Goal: Check status: Check status

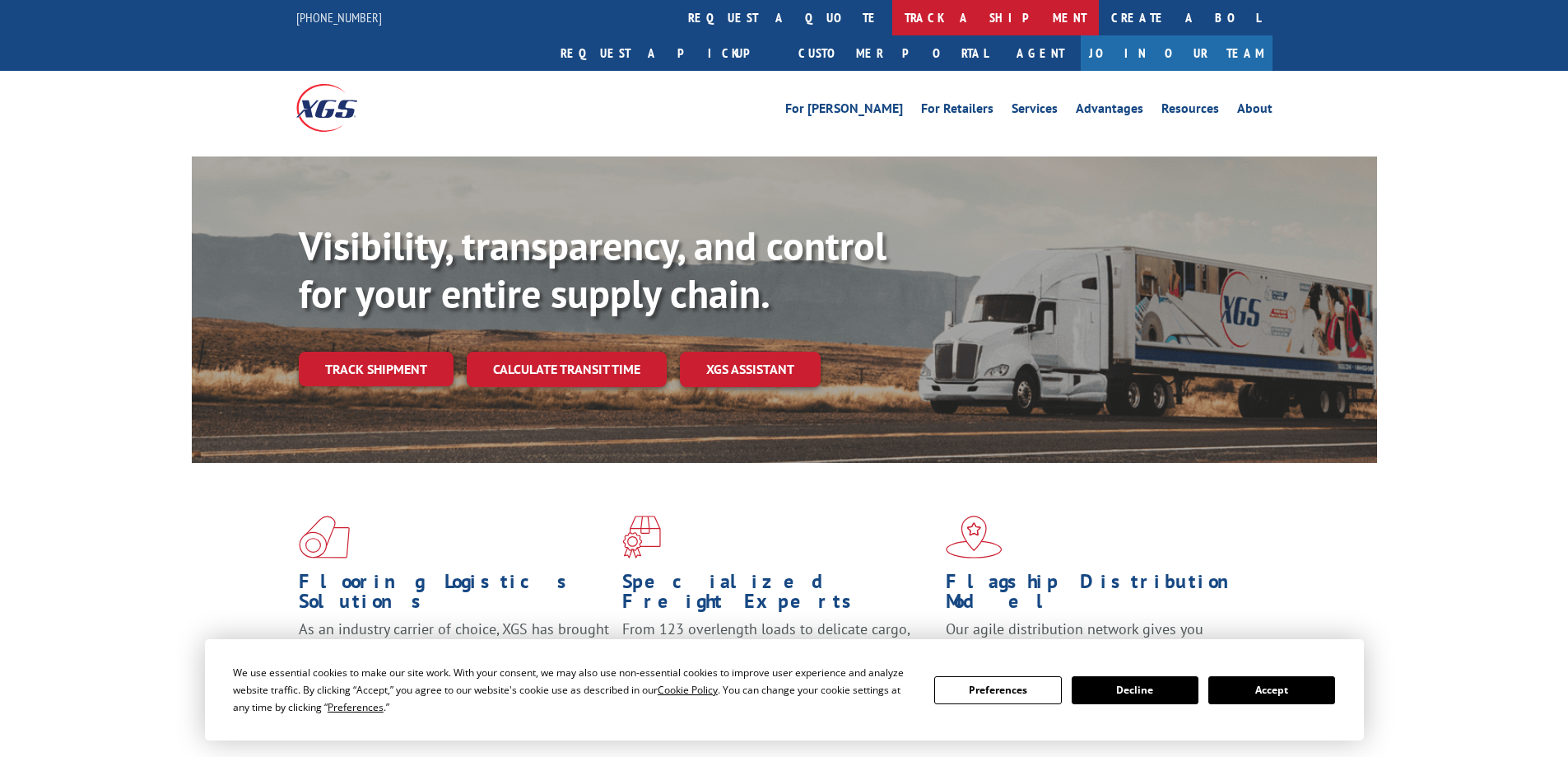
click at [892, 11] on link "track a shipment" at bounding box center [995, 17] width 206 height 35
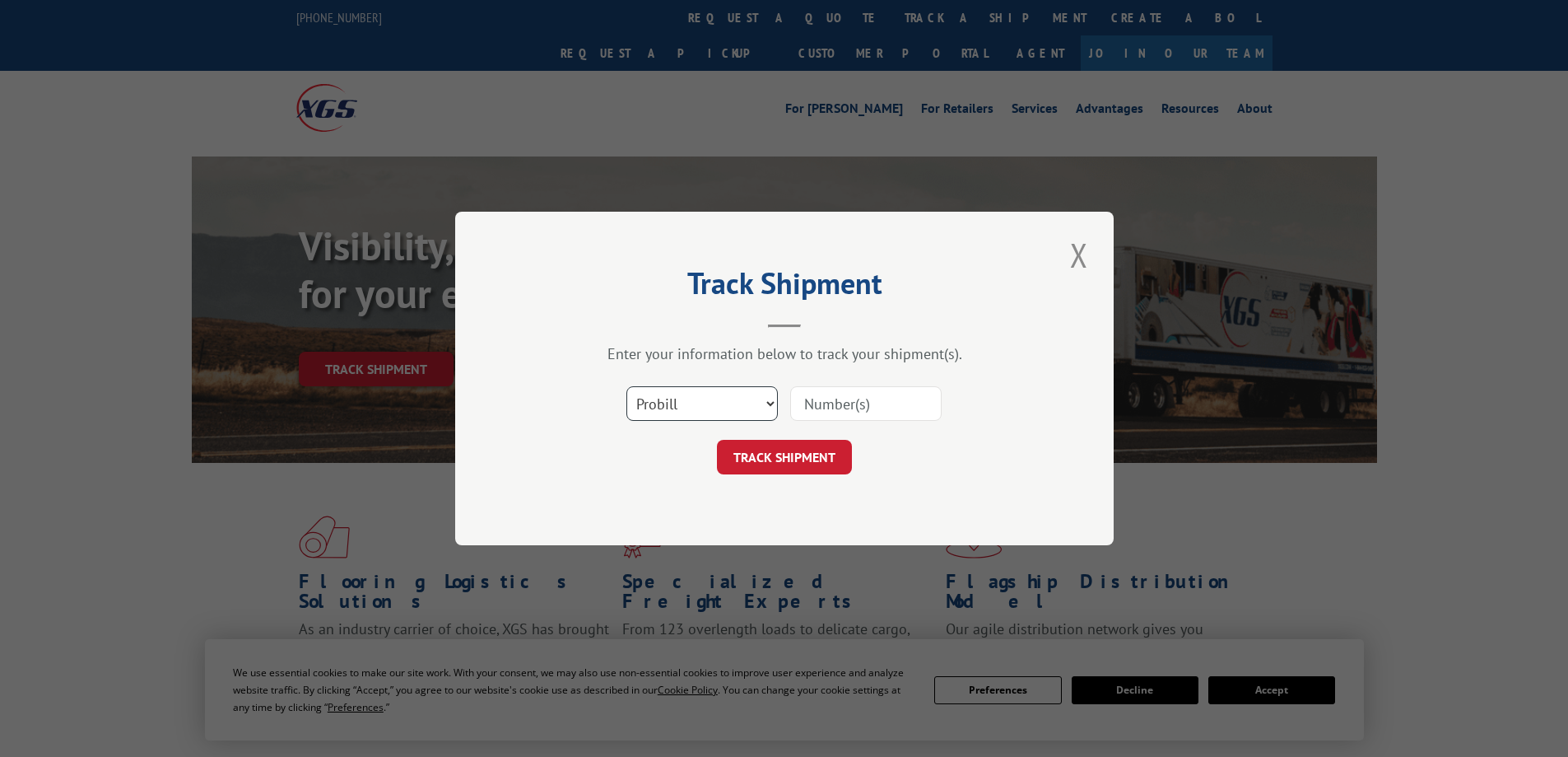
click at [706, 398] on select "Select category... Probill BOL PO" at bounding box center [702, 403] width 151 height 35
select select "po"
click at [627, 386] on select "Select category... Probill BOL PO" at bounding box center [702, 403] width 151 height 35
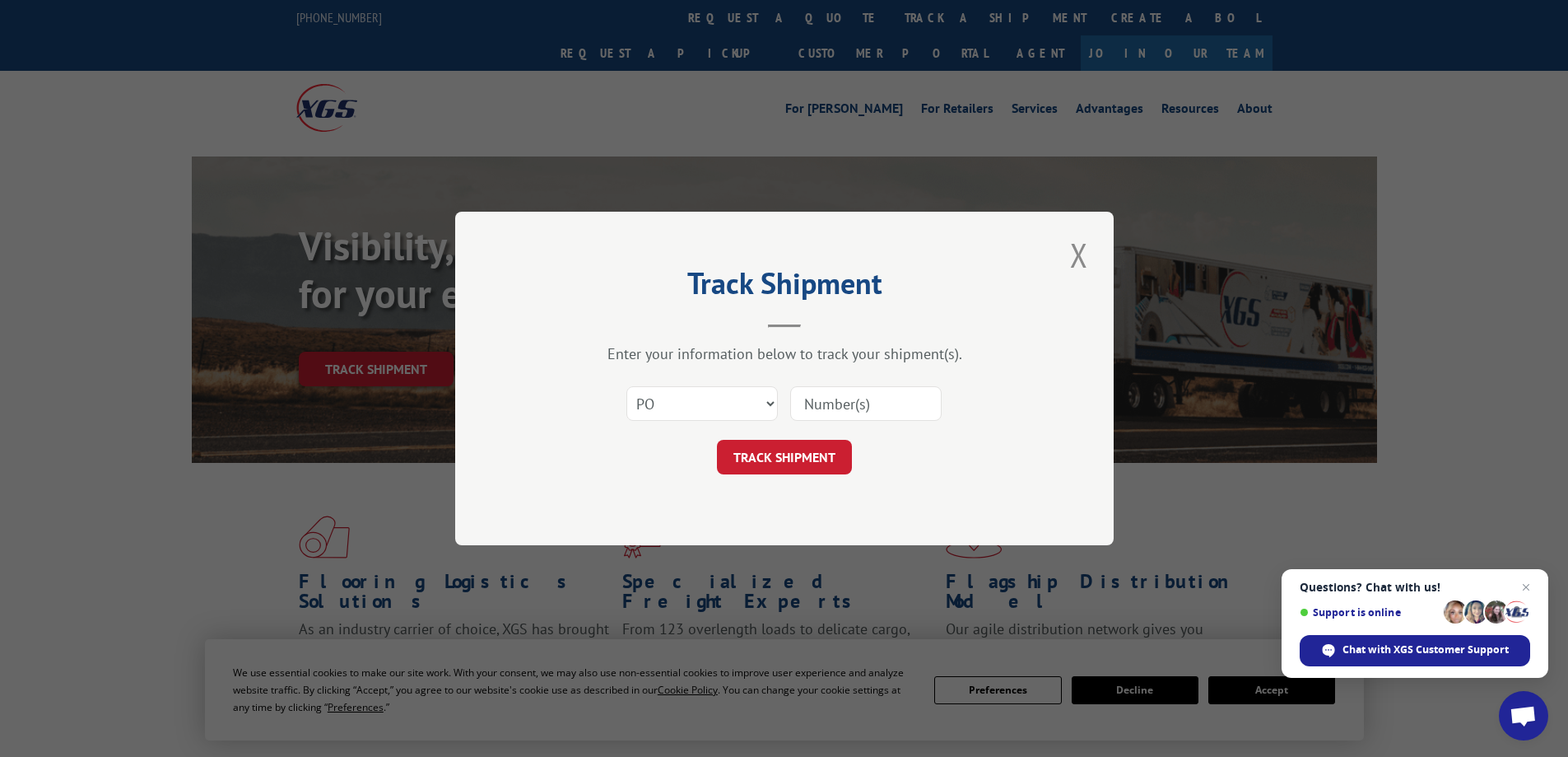
paste input "12534975"
type input "12534975"
click at [787, 451] on button "TRACK SHIPMENT" at bounding box center [784, 457] width 135 height 35
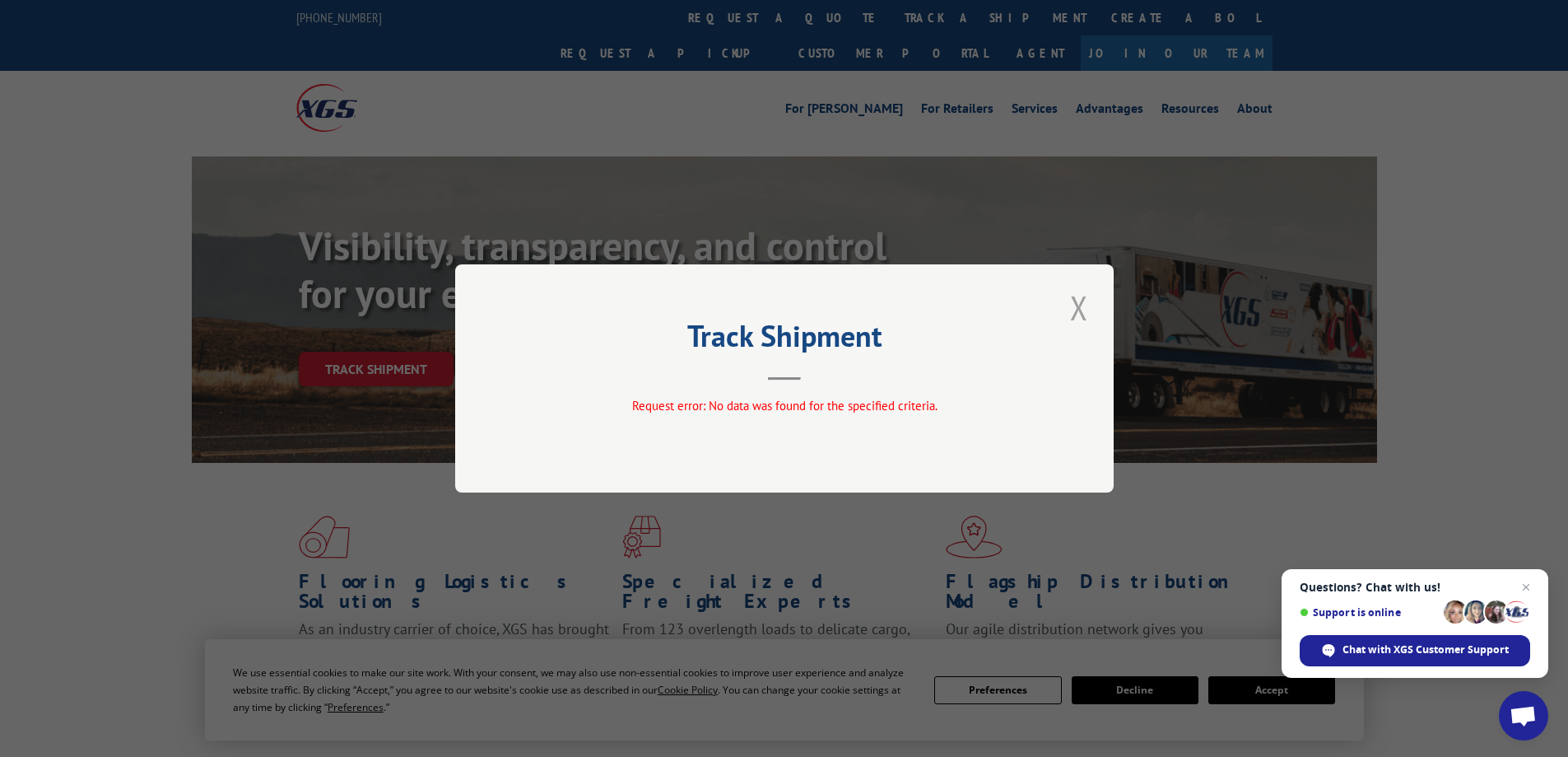
click at [1079, 312] on button "Close modal" at bounding box center [1079, 307] width 28 height 45
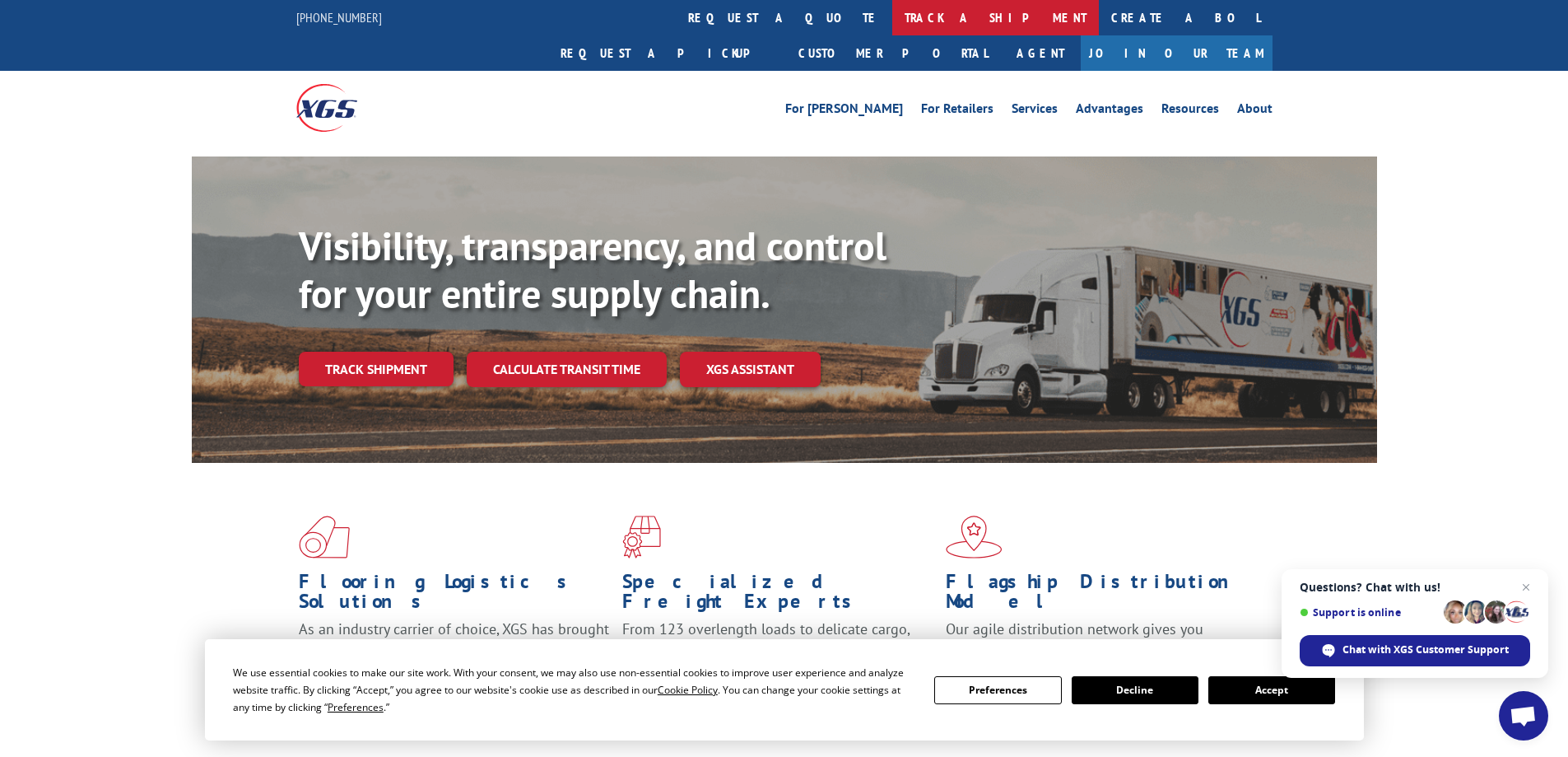
click at [892, 16] on link "track a shipment" at bounding box center [995, 17] width 206 height 35
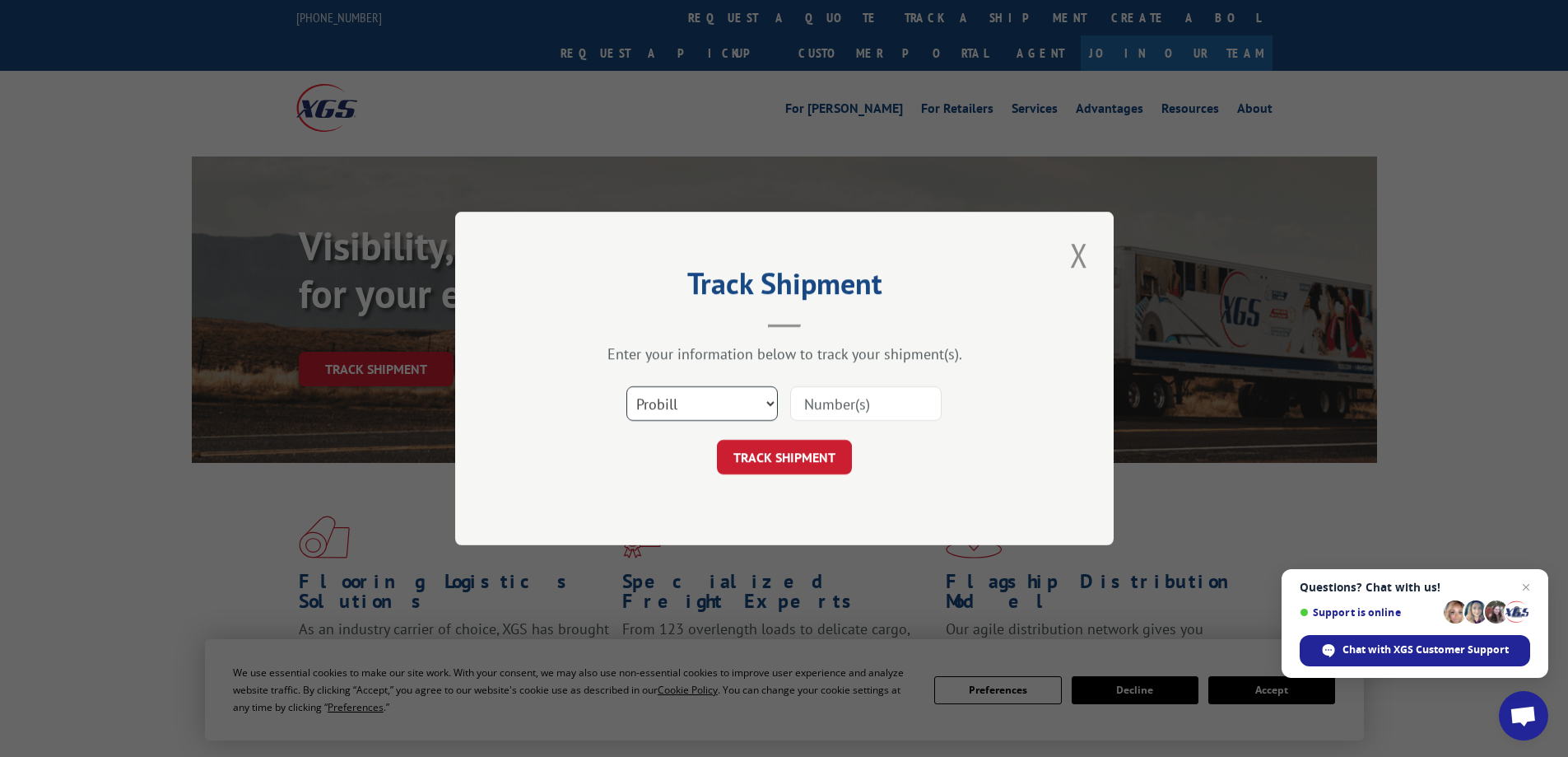
click at [712, 412] on select "Select category... Probill BOL PO" at bounding box center [702, 403] width 151 height 35
select select "po"
click at [627, 386] on select "Select category... Probill BOL PO" at bounding box center [702, 403] width 151 height 35
paste input "12534975"
type input "12534975"
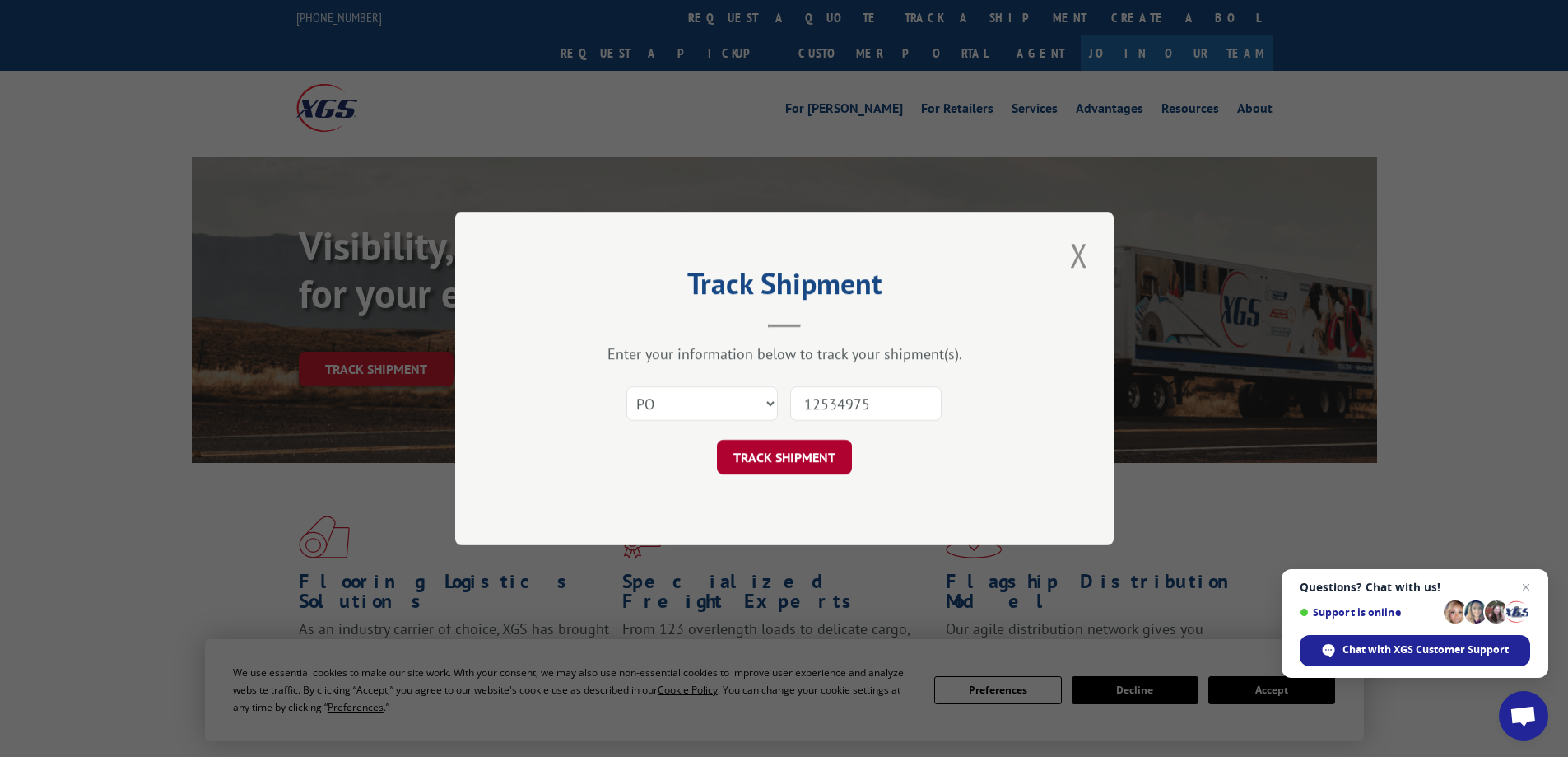
click at [755, 455] on button "TRACK SHIPMENT" at bounding box center [784, 457] width 135 height 35
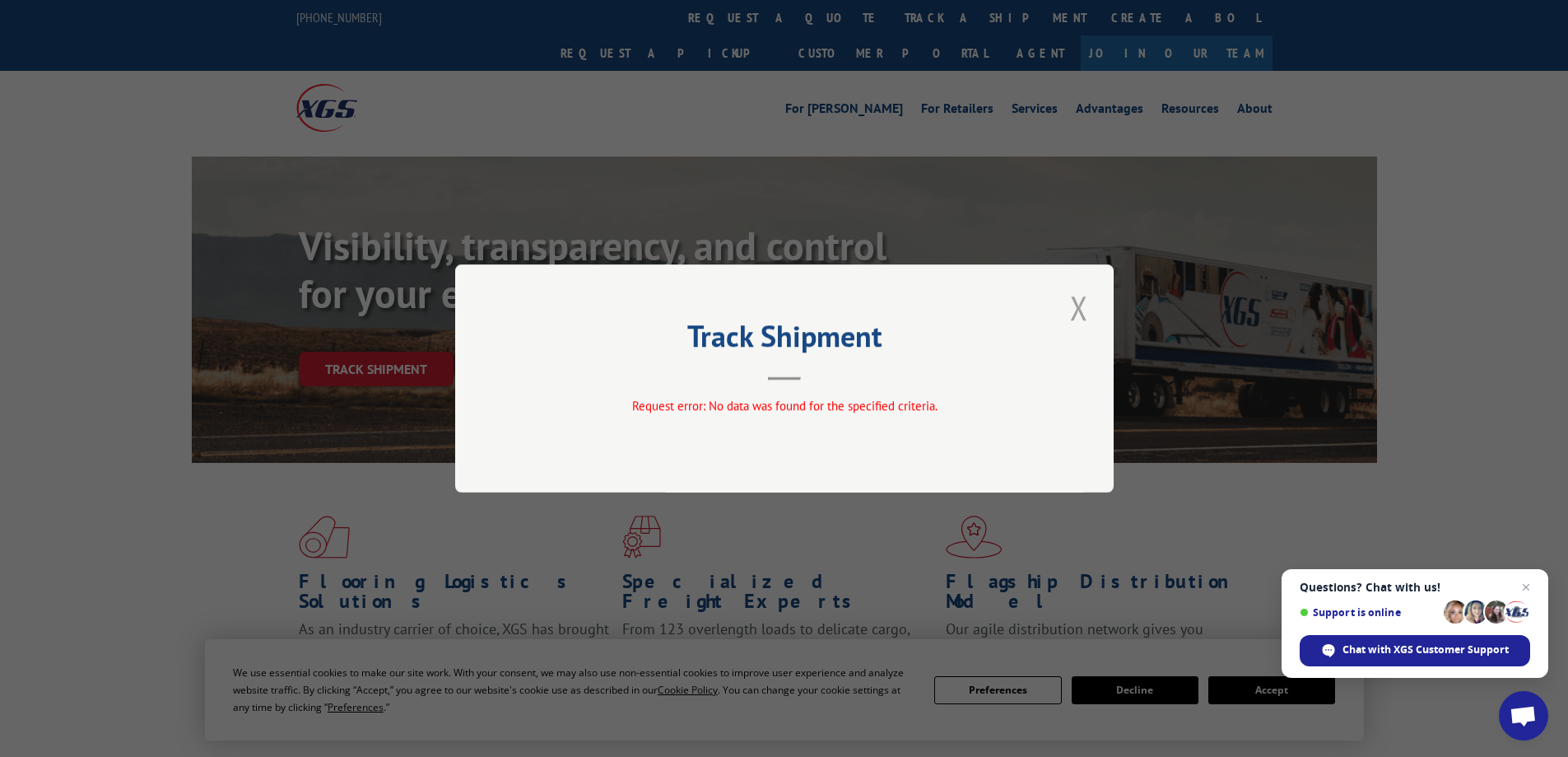
click at [1086, 307] on button "Close modal" at bounding box center [1079, 307] width 28 height 45
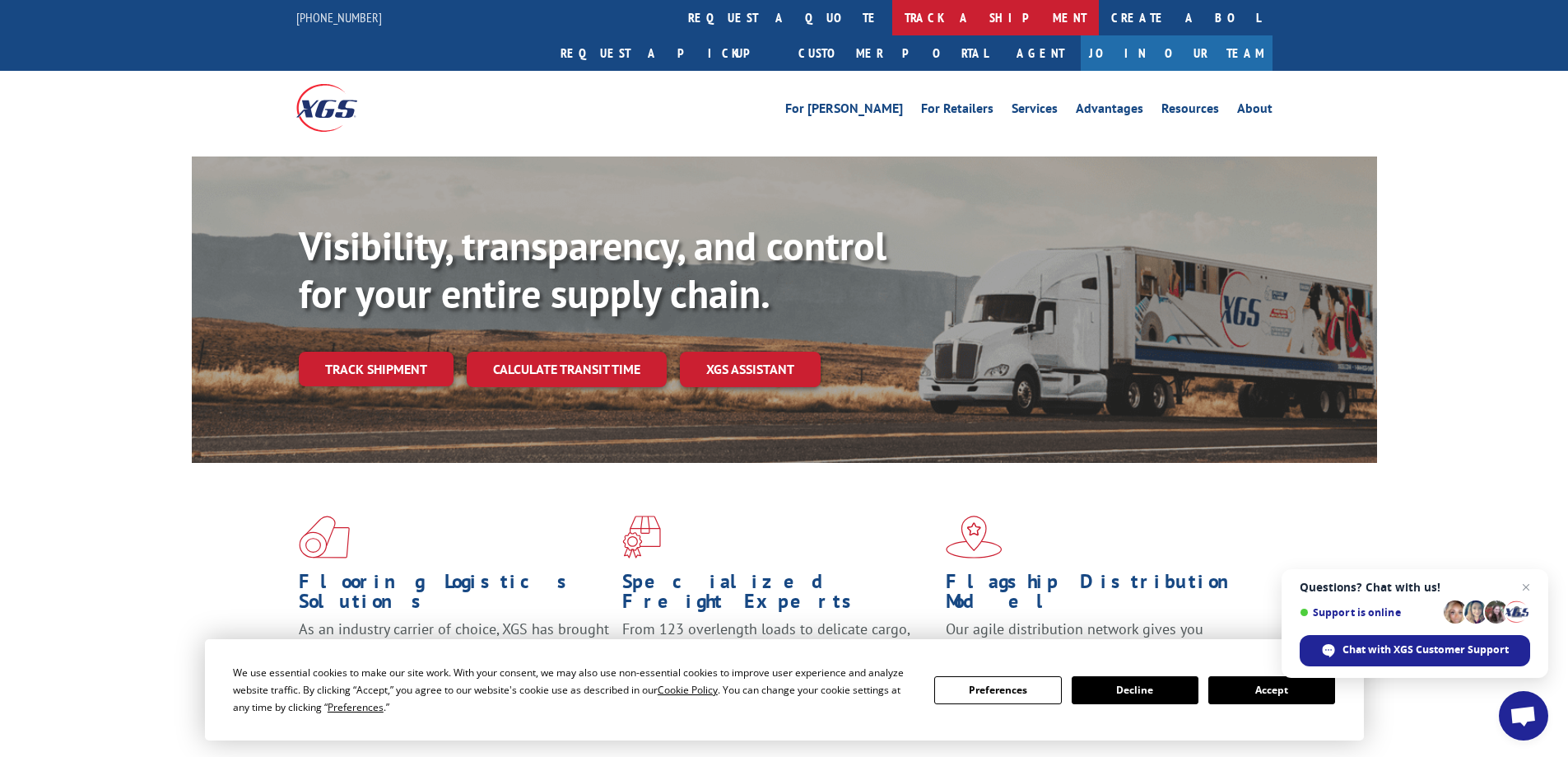
click at [892, 12] on link "track a shipment" at bounding box center [995, 17] width 206 height 35
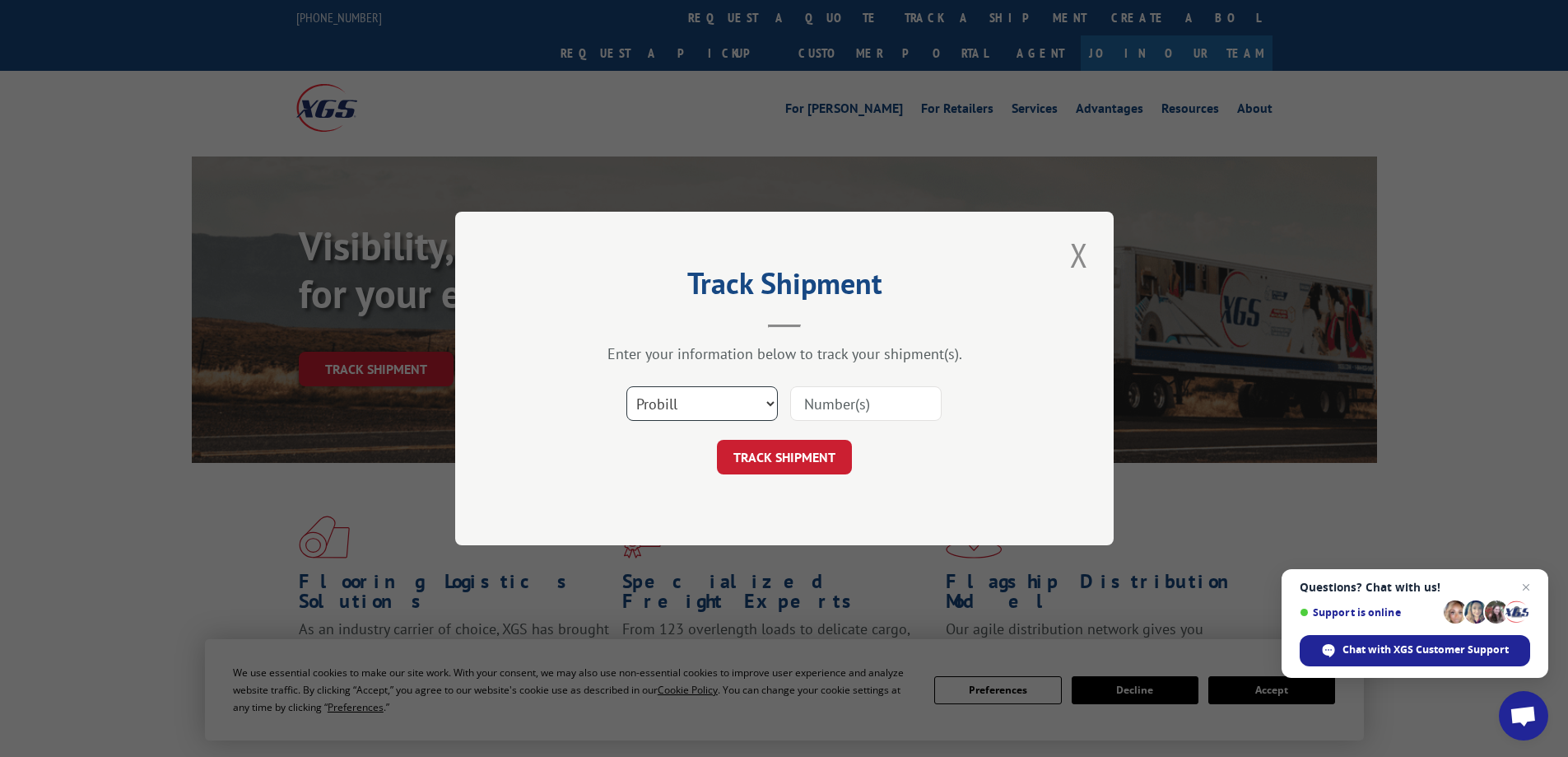
drag, startPoint x: 727, startPoint y: 403, endPoint x: 726, endPoint y: 418, distance: 15.0
click at [726, 403] on select "Select category... Probill BOL PO" at bounding box center [702, 403] width 151 height 35
select select "bol"
click at [627, 386] on select "Select category... Probill BOL PO" at bounding box center [702, 403] width 151 height 35
paste input "12534975"
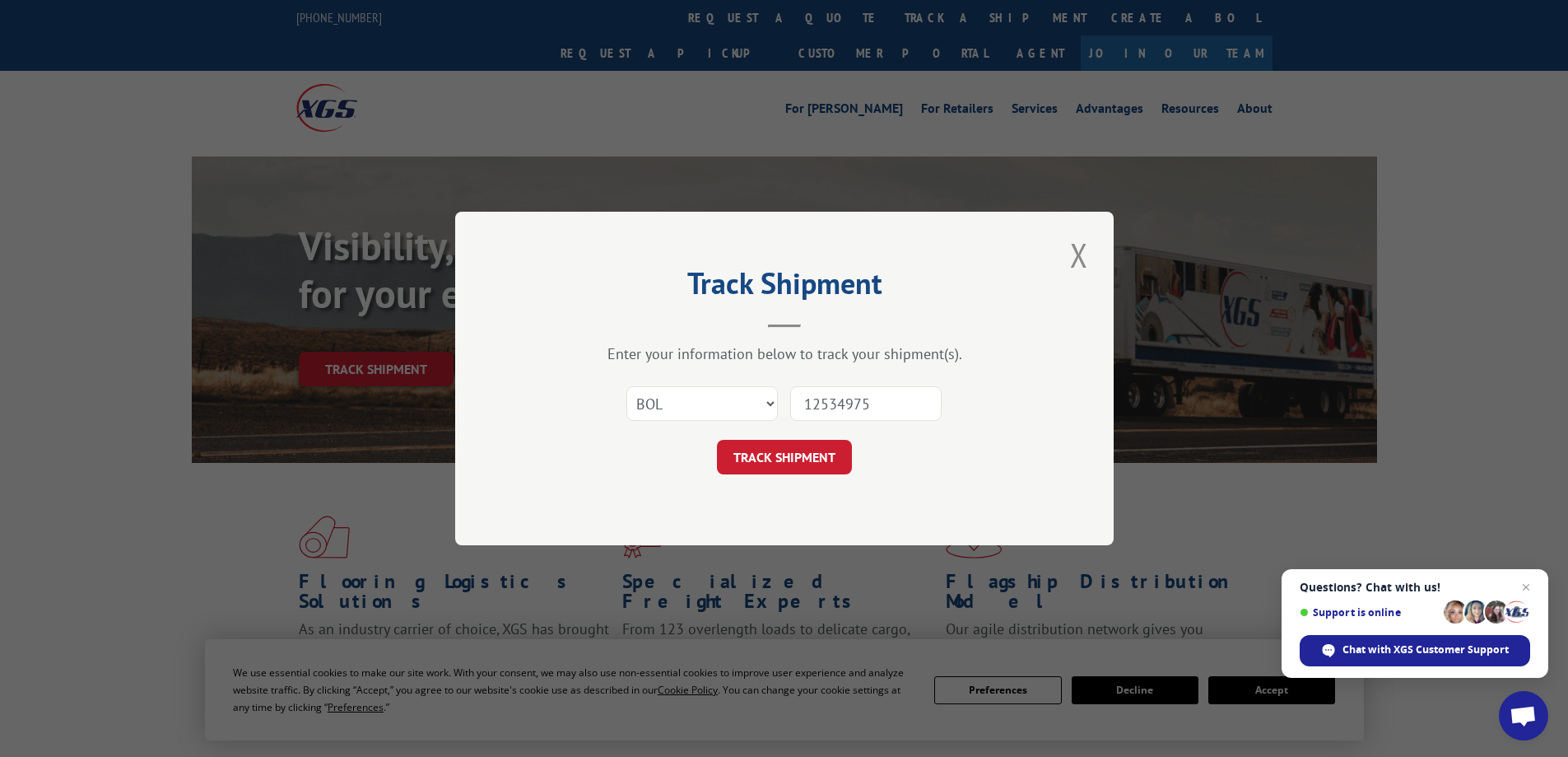
type input "12534975"
click at [711, 401] on select "Select category... Probill BOL PO" at bounding box center [702, 403] width 151 height 35
select select "po"
click at [627, 386] on select "Select category... Probill BOL PO" at bounding box center [702, 403] width 151 height 35
click at [789, 451] on button "TRACK SHIPMENT" at bounding box center [784, 457] width 135 height 35
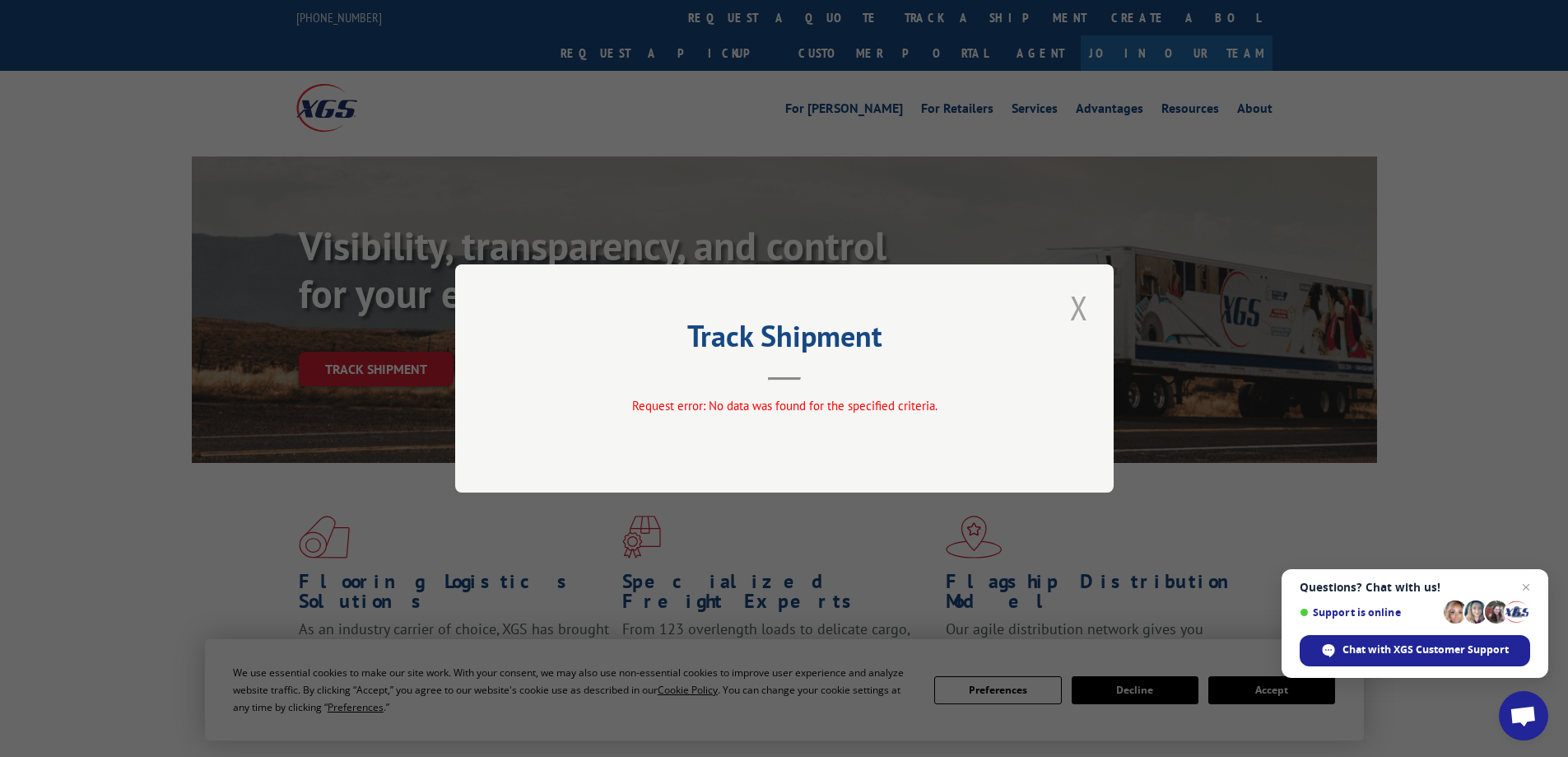
click at [1082, 306] on button "Close modal" at bounding box center [1079, 307] width 28 height 45
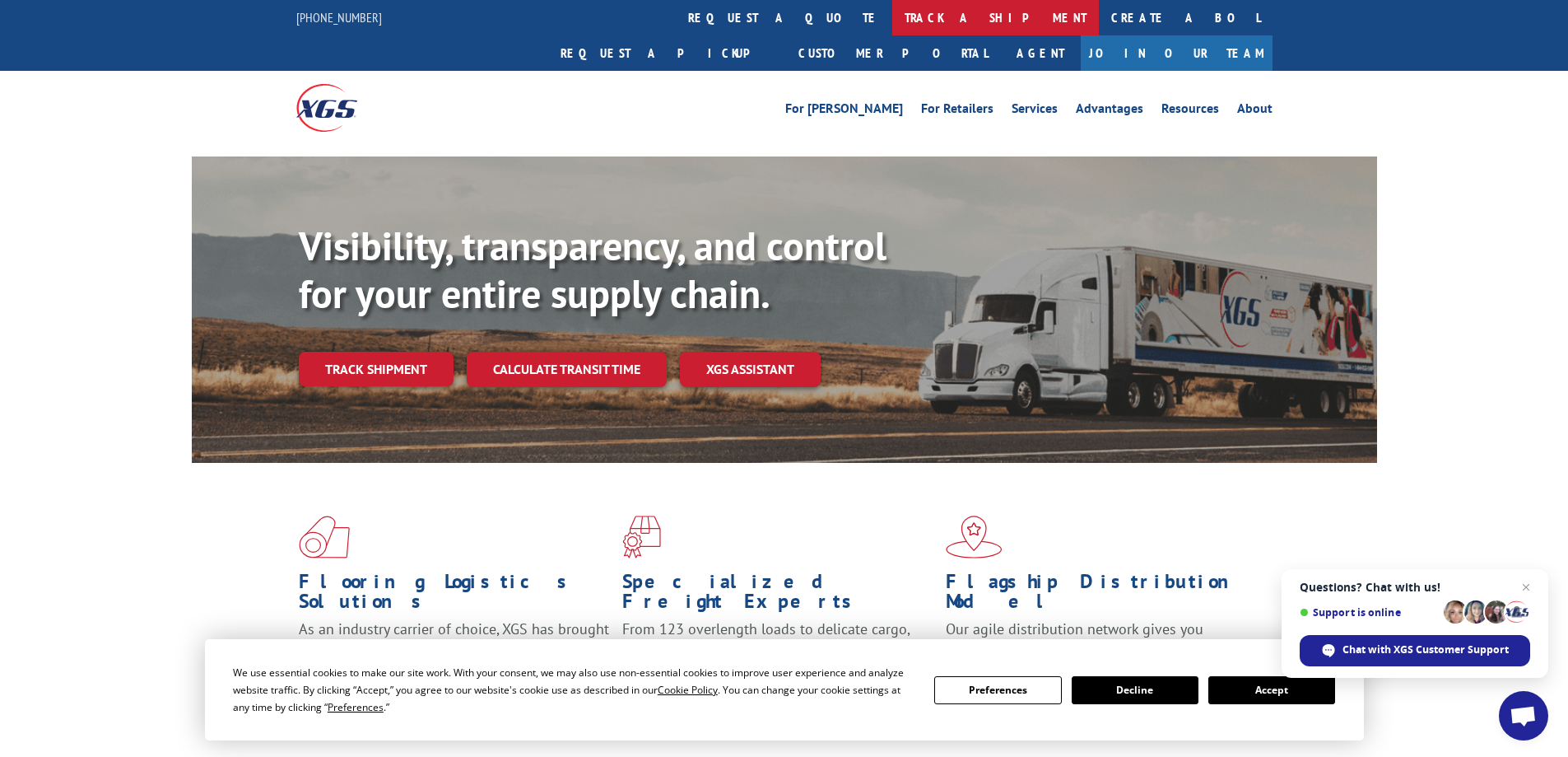
click at [892, 13] on link "track a shipment" at bounding box center [995, 17] width 206 height 35
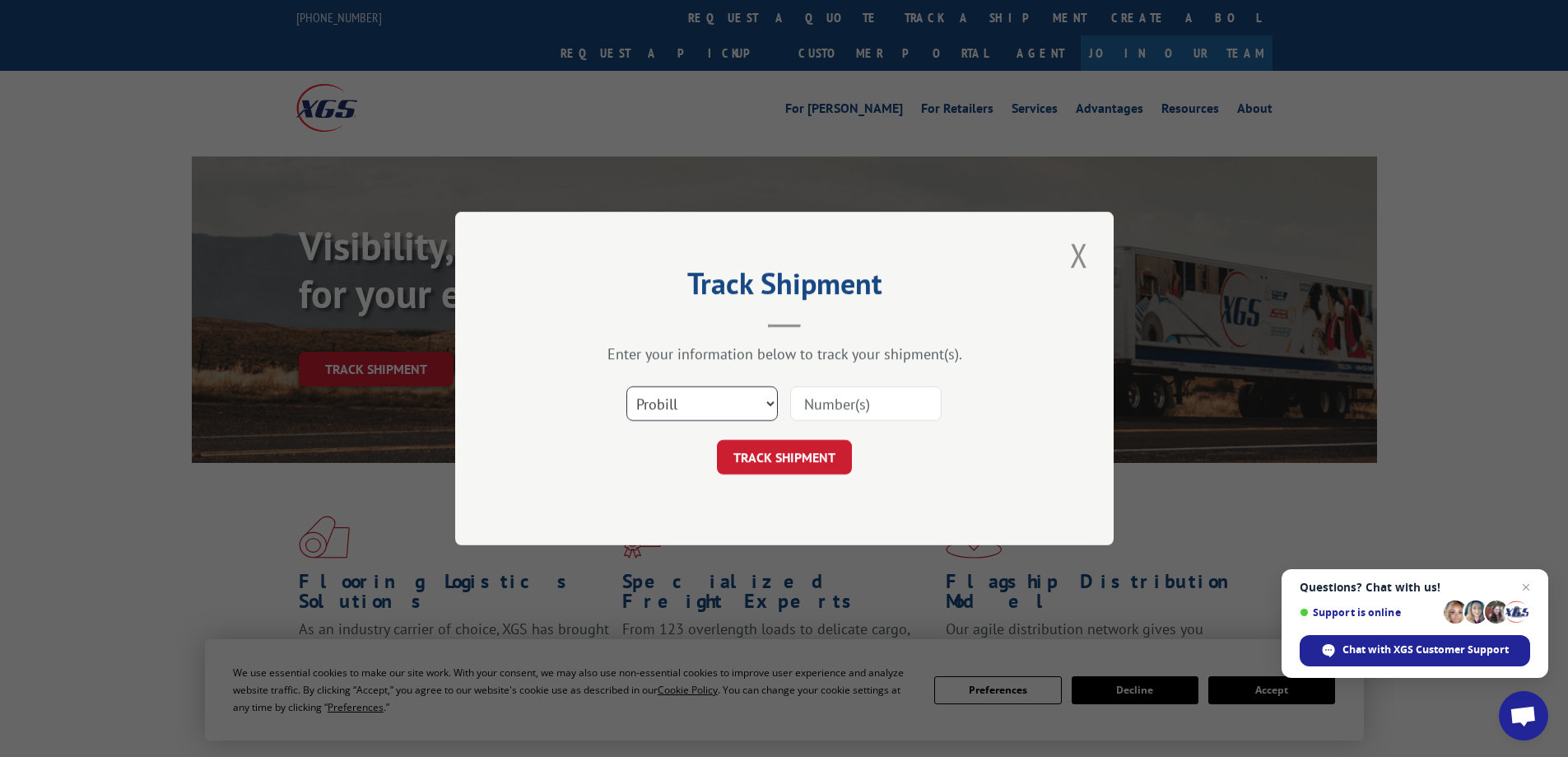
click at [667, 401] on select "Select category... Probill BOL PO" at bounding box center [702, 403] width 151 height 35
select select "po"
click at [627, 386] on select "Select category... Probill BOL PO" at bounding box center [702, 403] width 151 height 35
paste input "12534975"
type input "12534975"
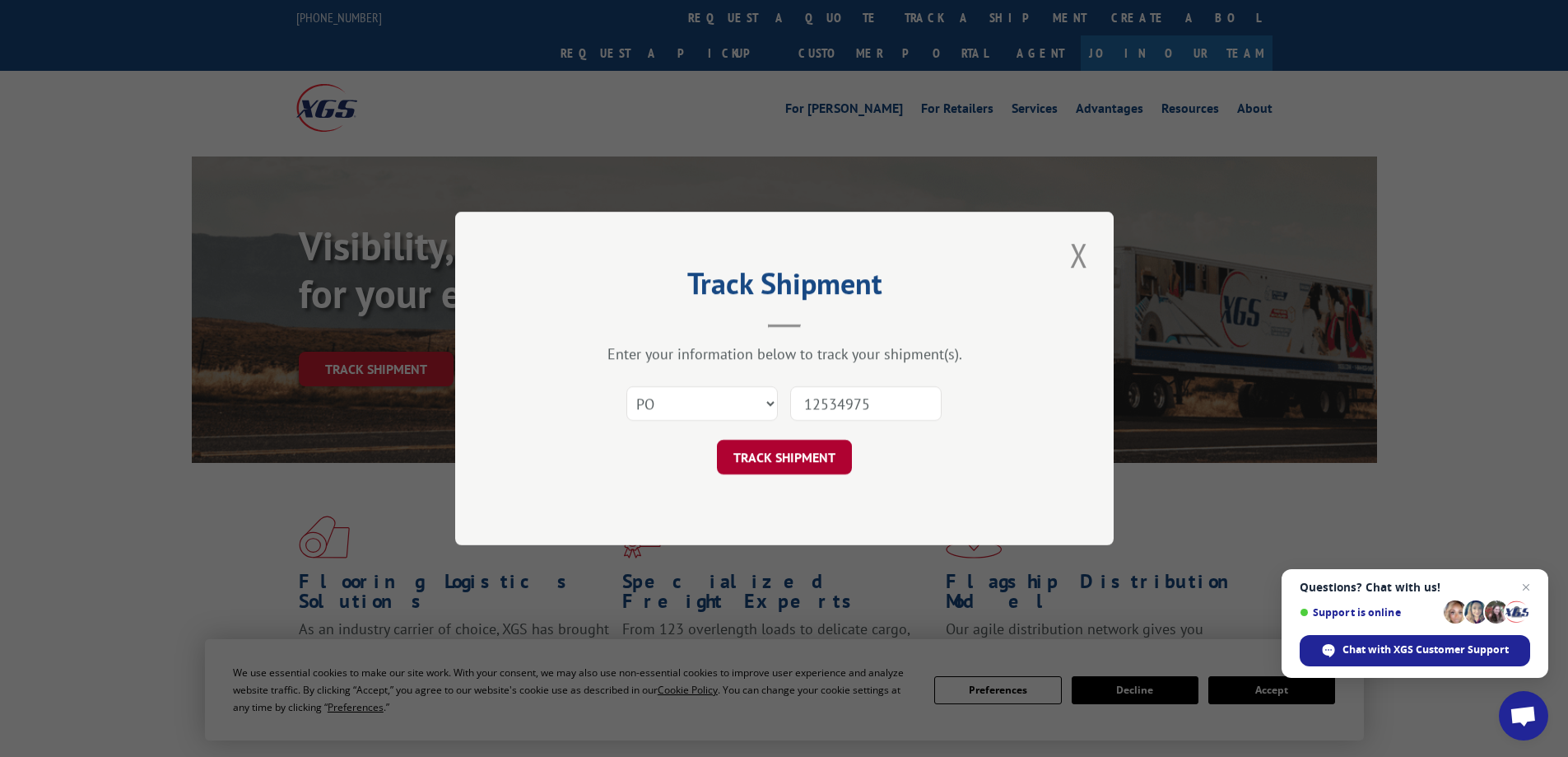
click at [784, 454] on button "TRACK SHIPMENT" at bounding box center [784, 457] width 135 height 35
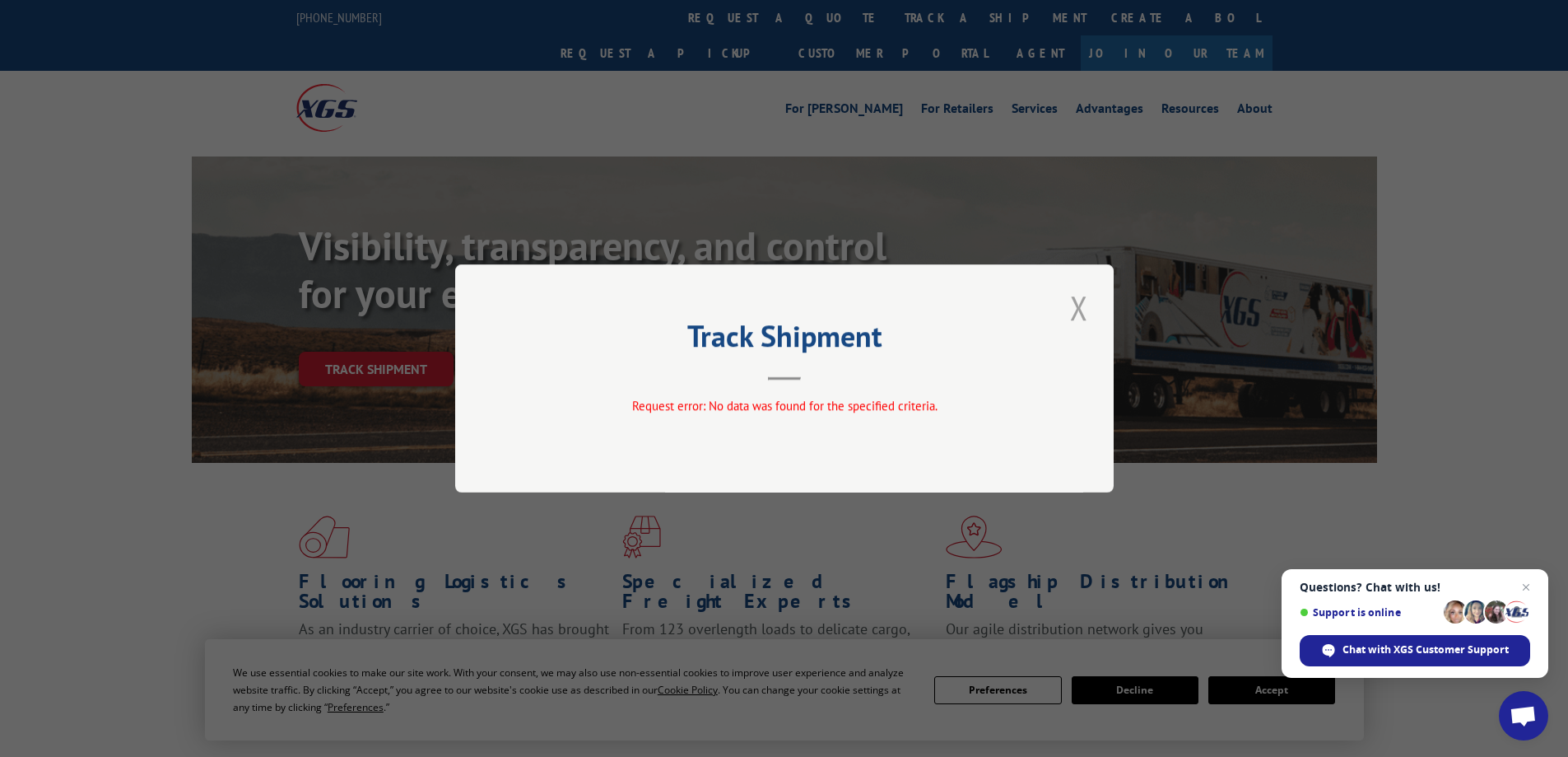
click at [1074, 306] on button "Close modal" at bounding box center [1079, 307] width 28 height 45
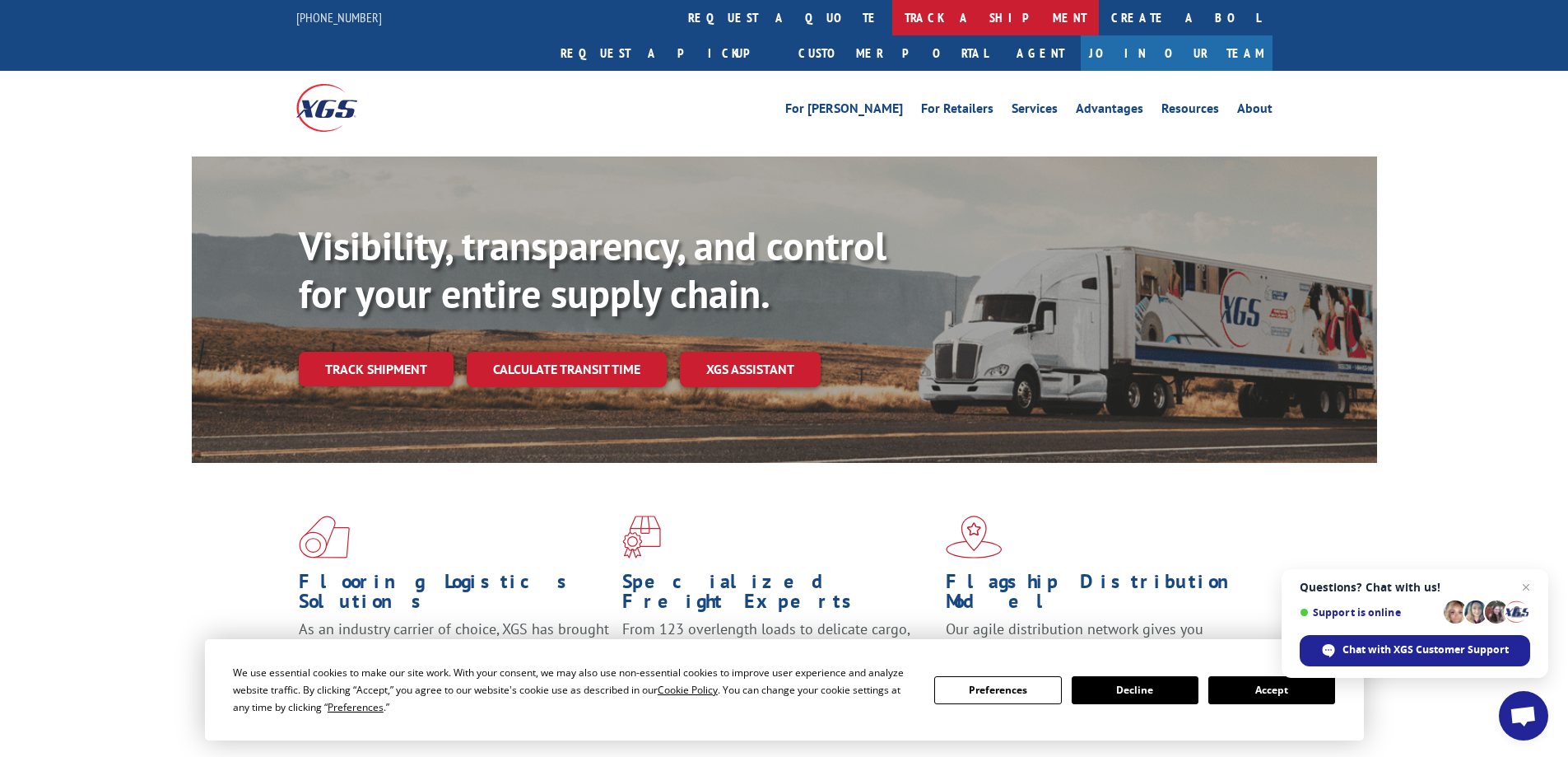
click at [892, 14] on link "track a shipment" at bounding box center [995, 17] width 206 height 35
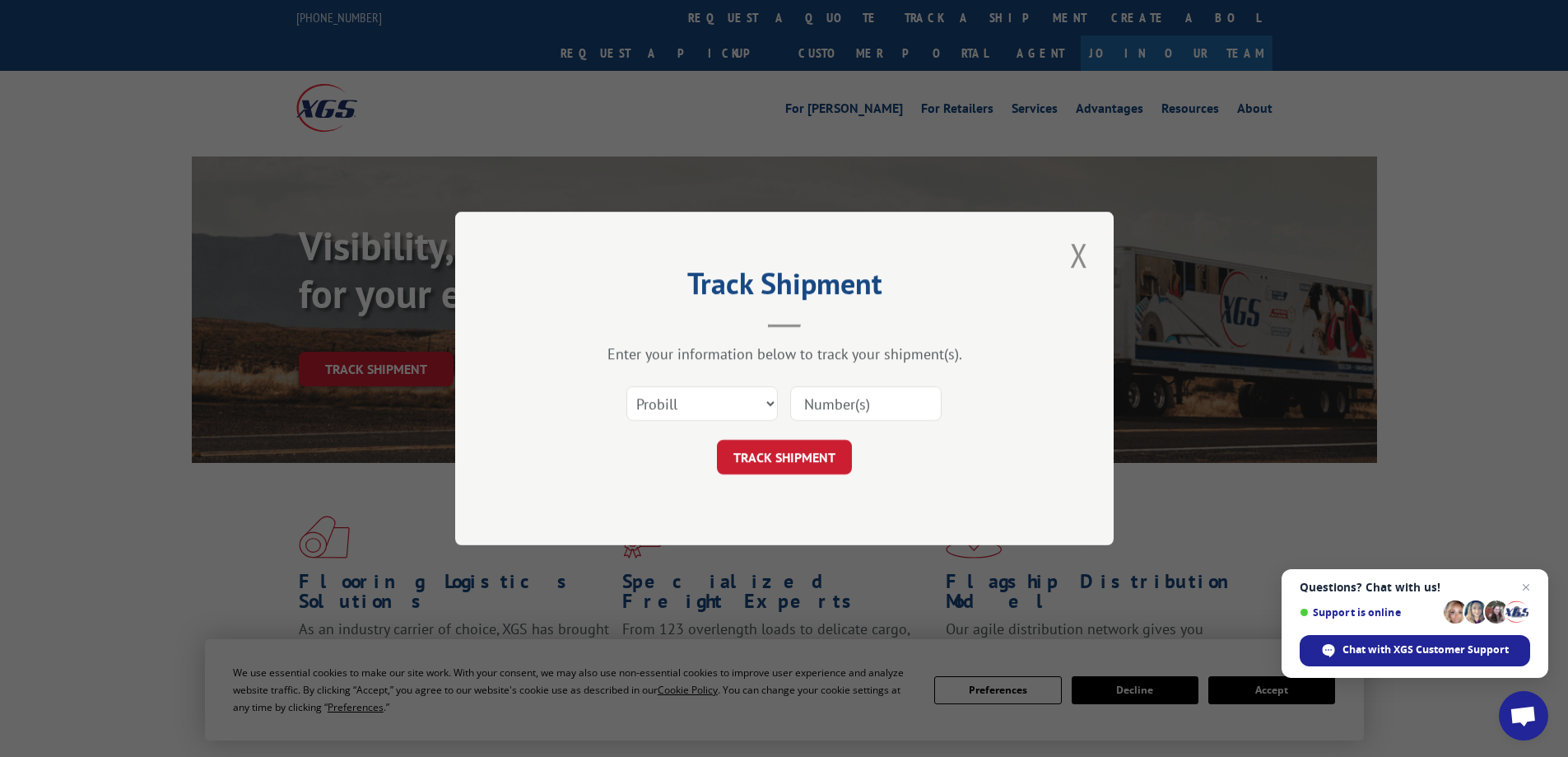
paste input "17534184"
type input "17534184"
click at [770, 455] on button "TRACK SHIPMENT" at bounding box center [784, 457] width 135 height 35
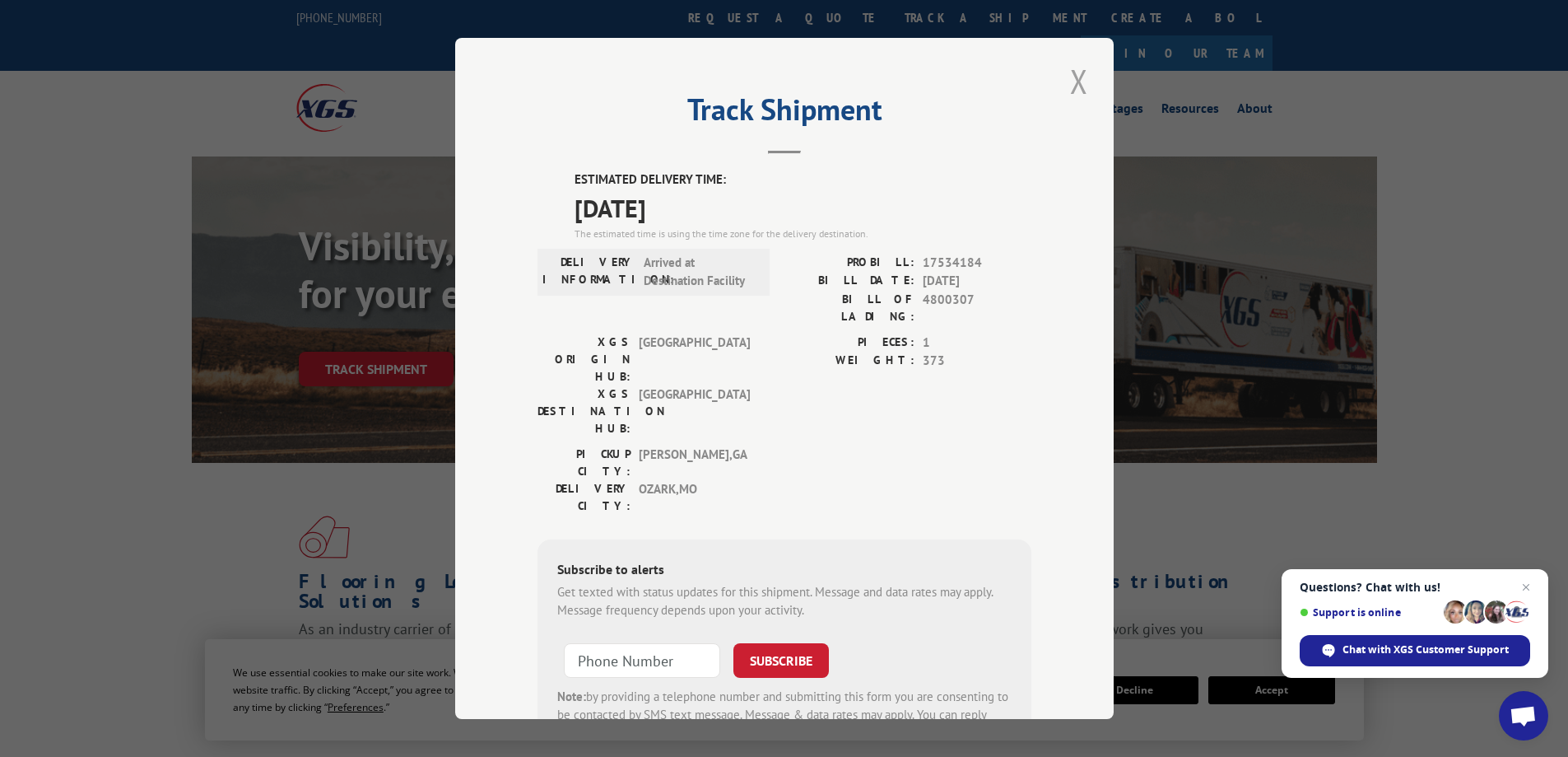
click at [1076, 85] on button "Close modal" at bounding box center [1079, 81] width 28 height 45
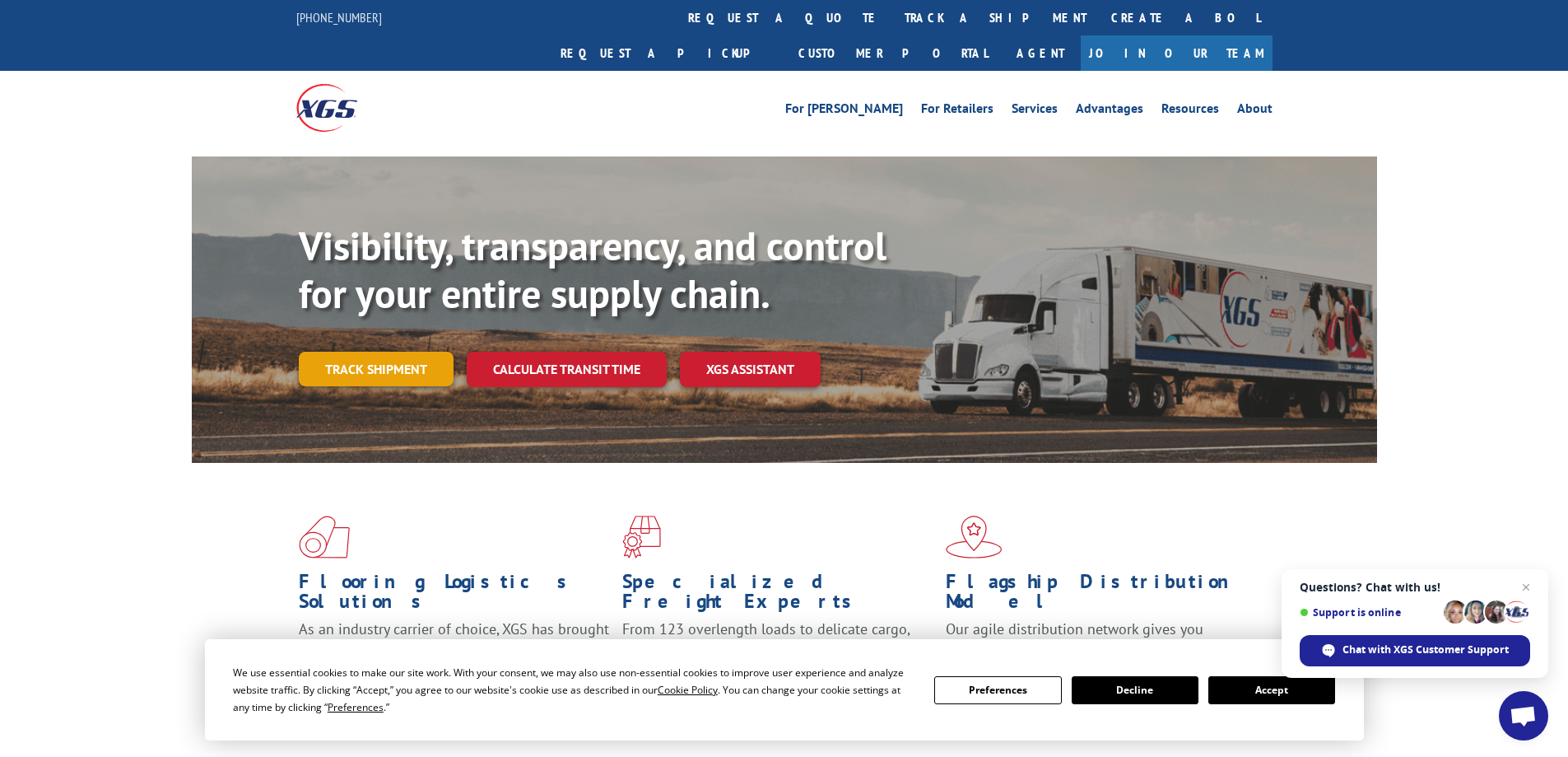
click at [411, 351] on link "Track shipment" at bounding box center [375, 369] width 154 height 35
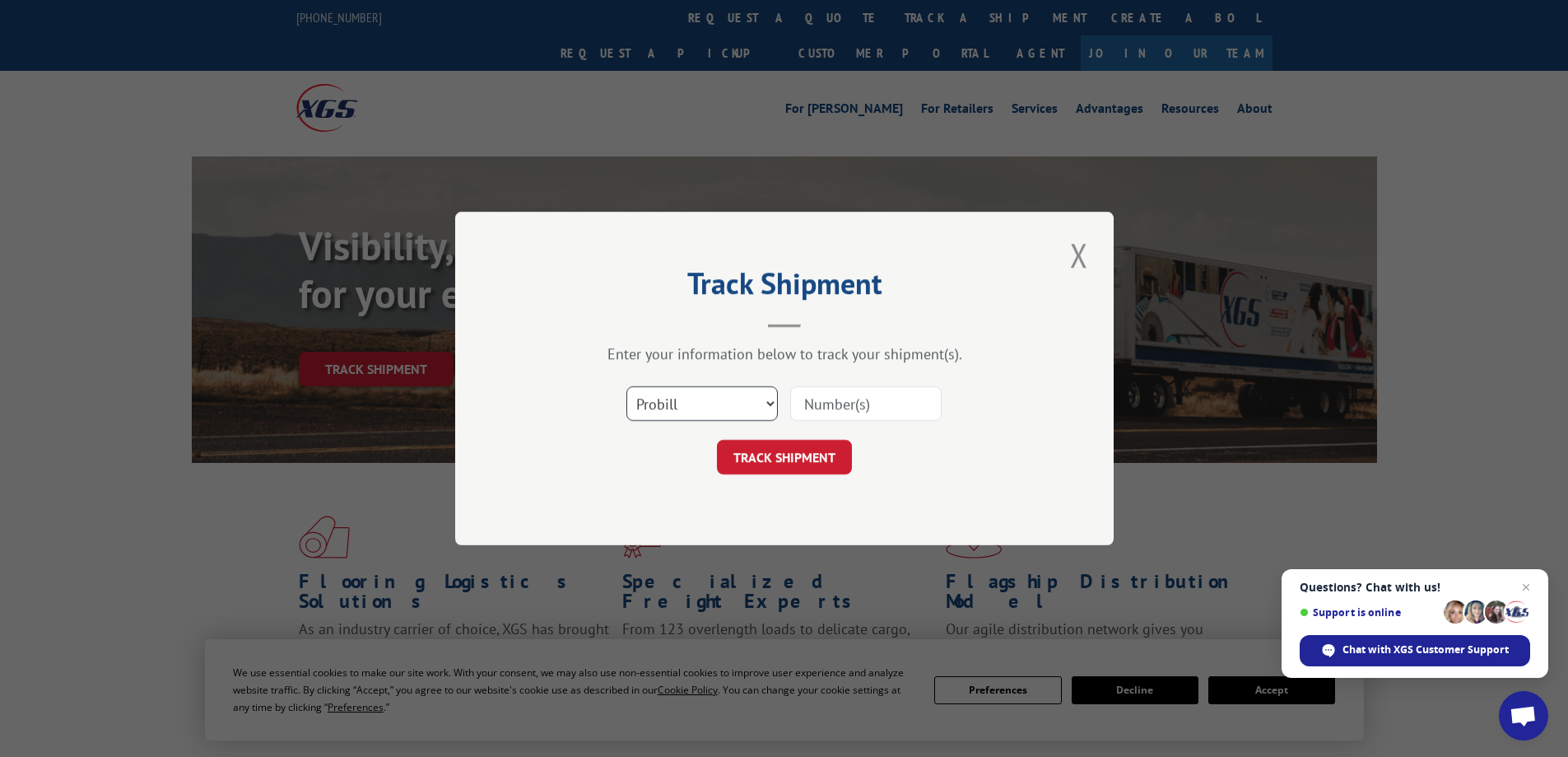
click at [669, 411] on select "Select category... Probill BOL PO" at bounding box center [702, 403] width 151 height 35
select select "po"
click at [627, 386] on select "Select category... Probill BOL PO" at bounding box center [702, 403] width 151 height 35
paste input "12535197"
type input "12535197"
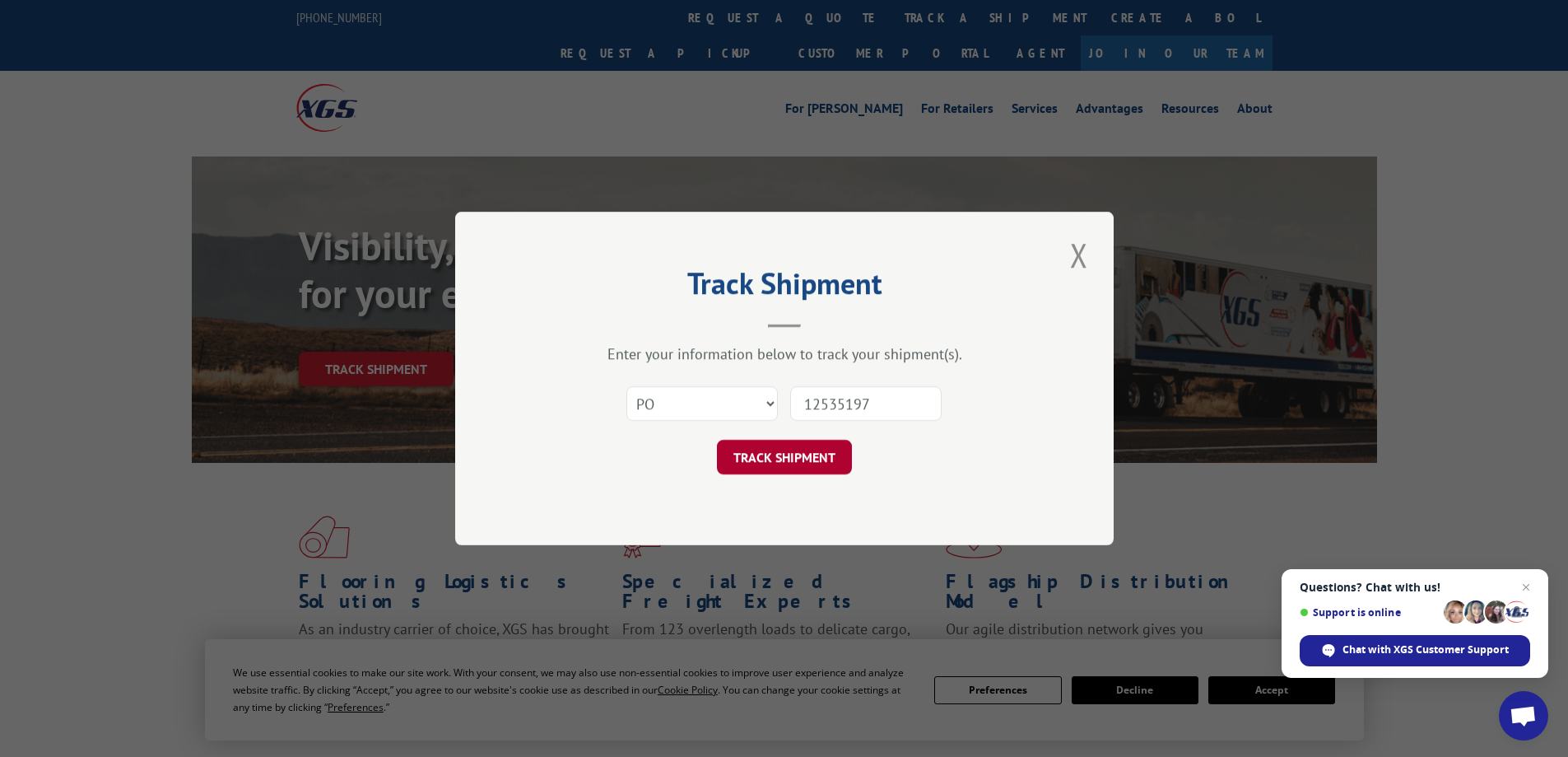
click at [760, 453] on button "TRACK SHIPMENT" at bounding box center [784, 457] width 135 height 35
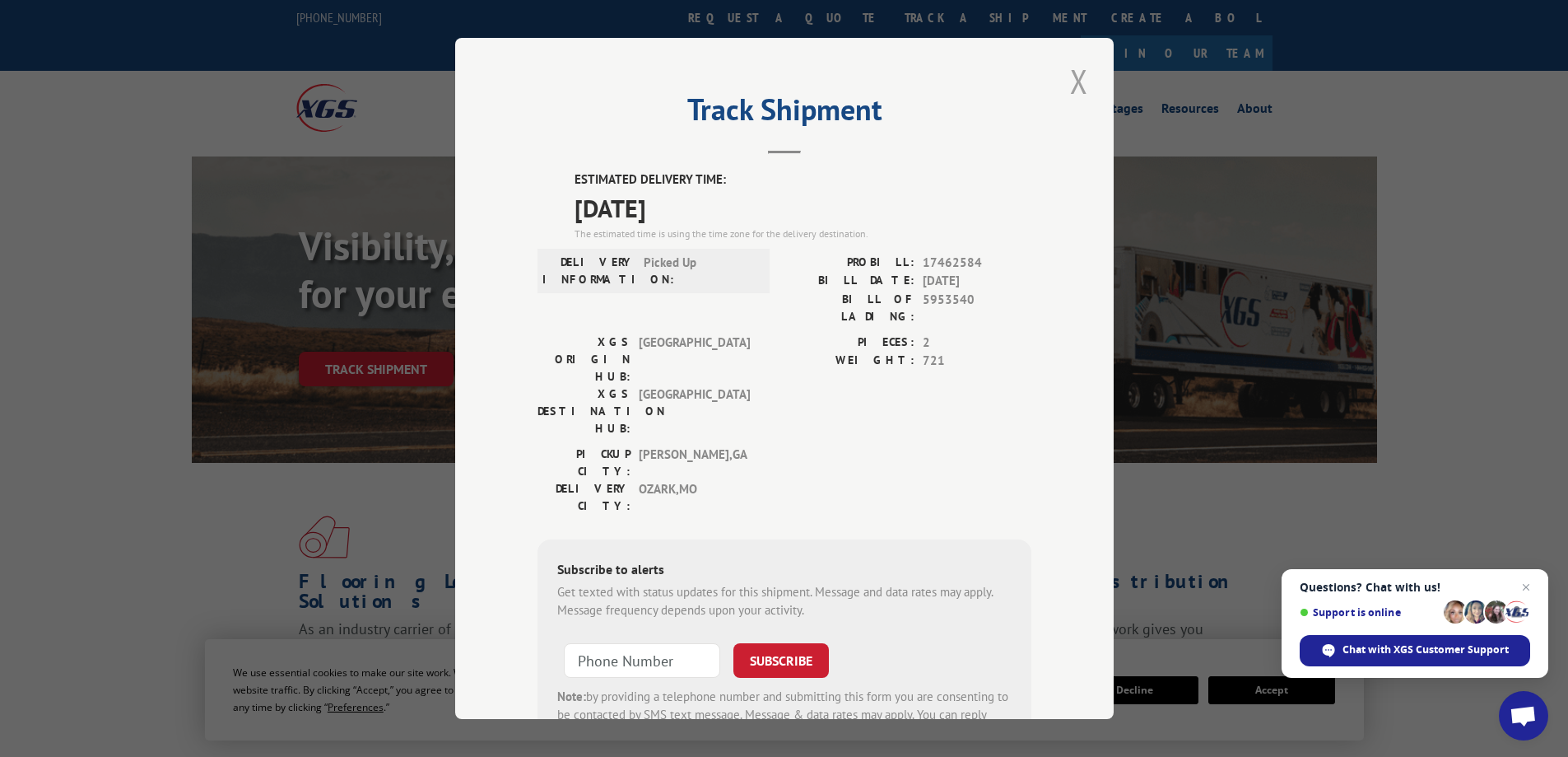
click at [1071, 80] on button "Close modal" at bounding box center [1079, 81] width 28 height 45
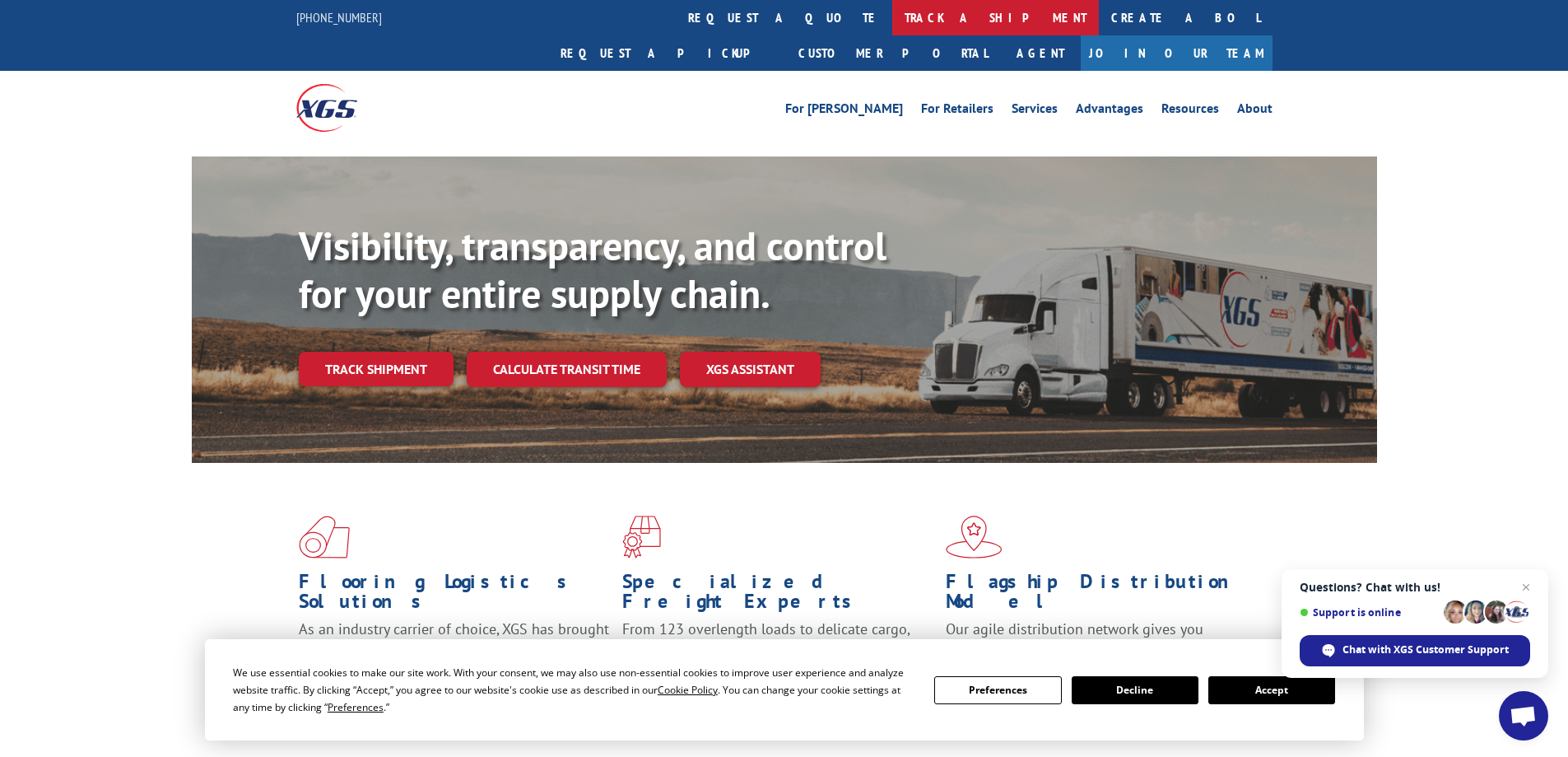
click at [892, 3] on link "track a shipment" at bounding box center [995, 17] width 206 height 35
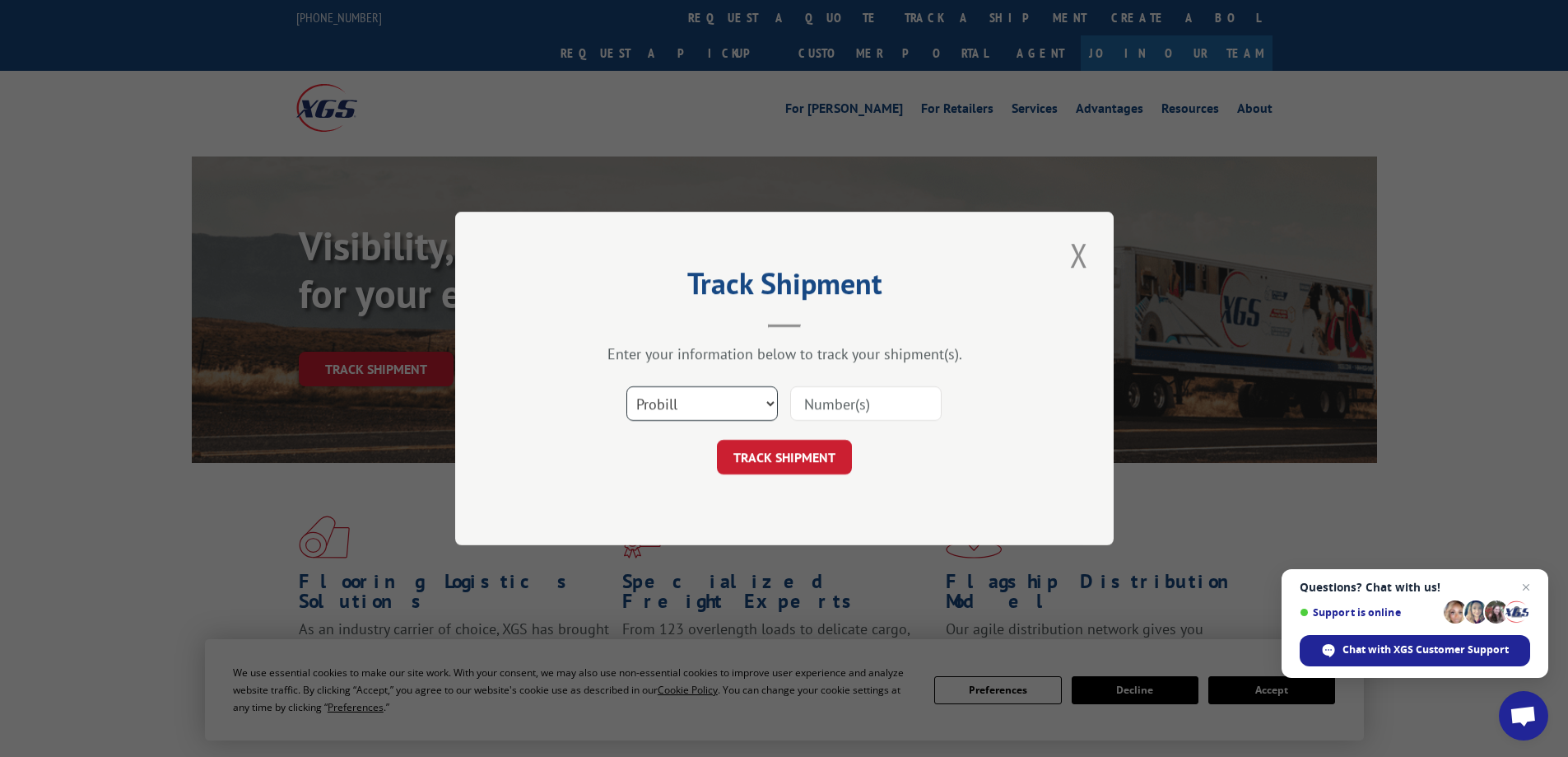
click at [720, 408] on select "Select category... Probill BOL PO" at bounding box center [702, 403] width 151 height 35
select select "po"
click at [627, 386] on select "Select category... Probill BOL PO" at bounding box center [702, 403] width 151 height 35
paste input "20500912"
type input "20500912"
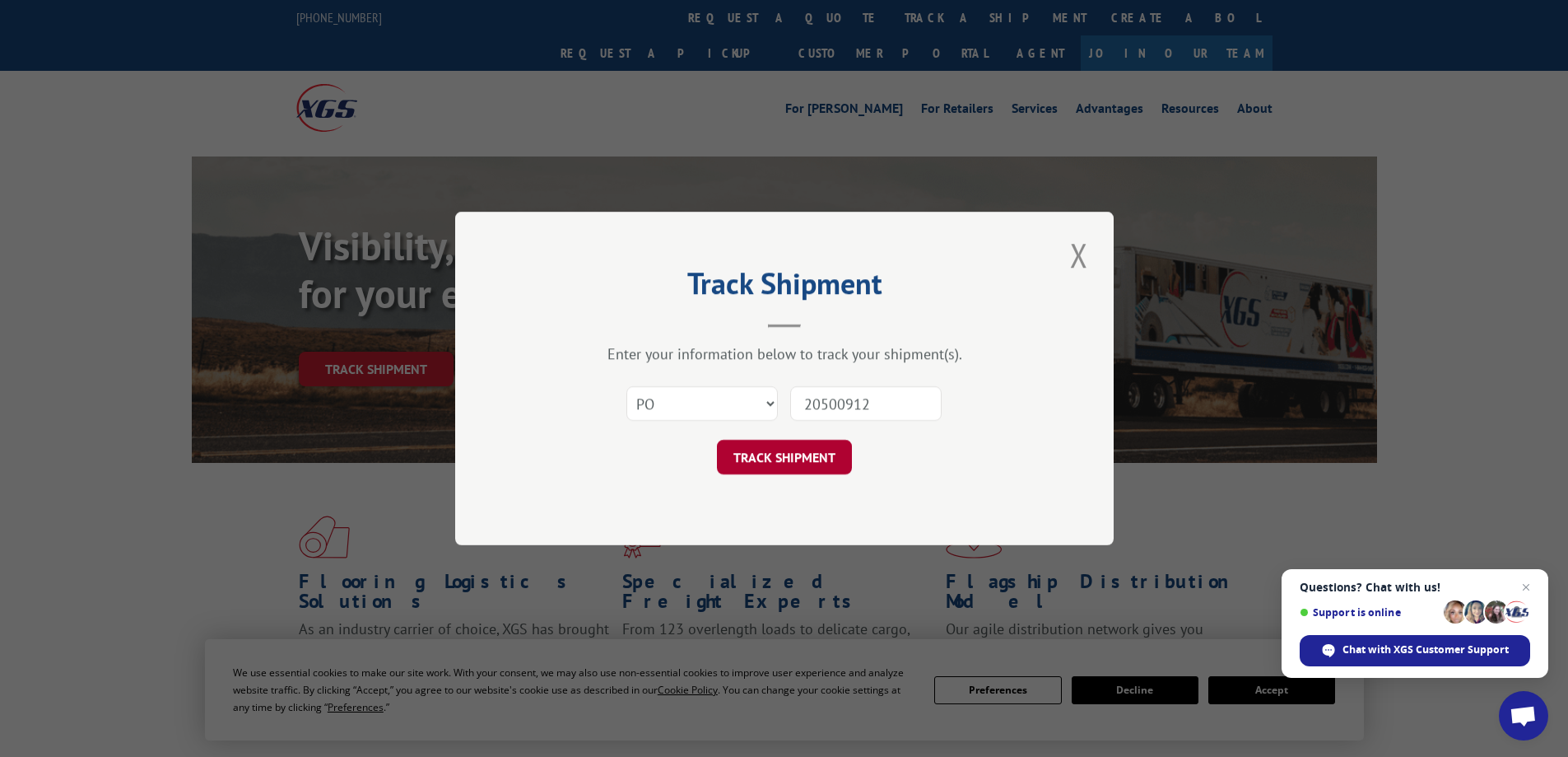
click at [757, 464] on button "TRACK SHIPMENT" at bounding box center [784, 457] width 135 height 35
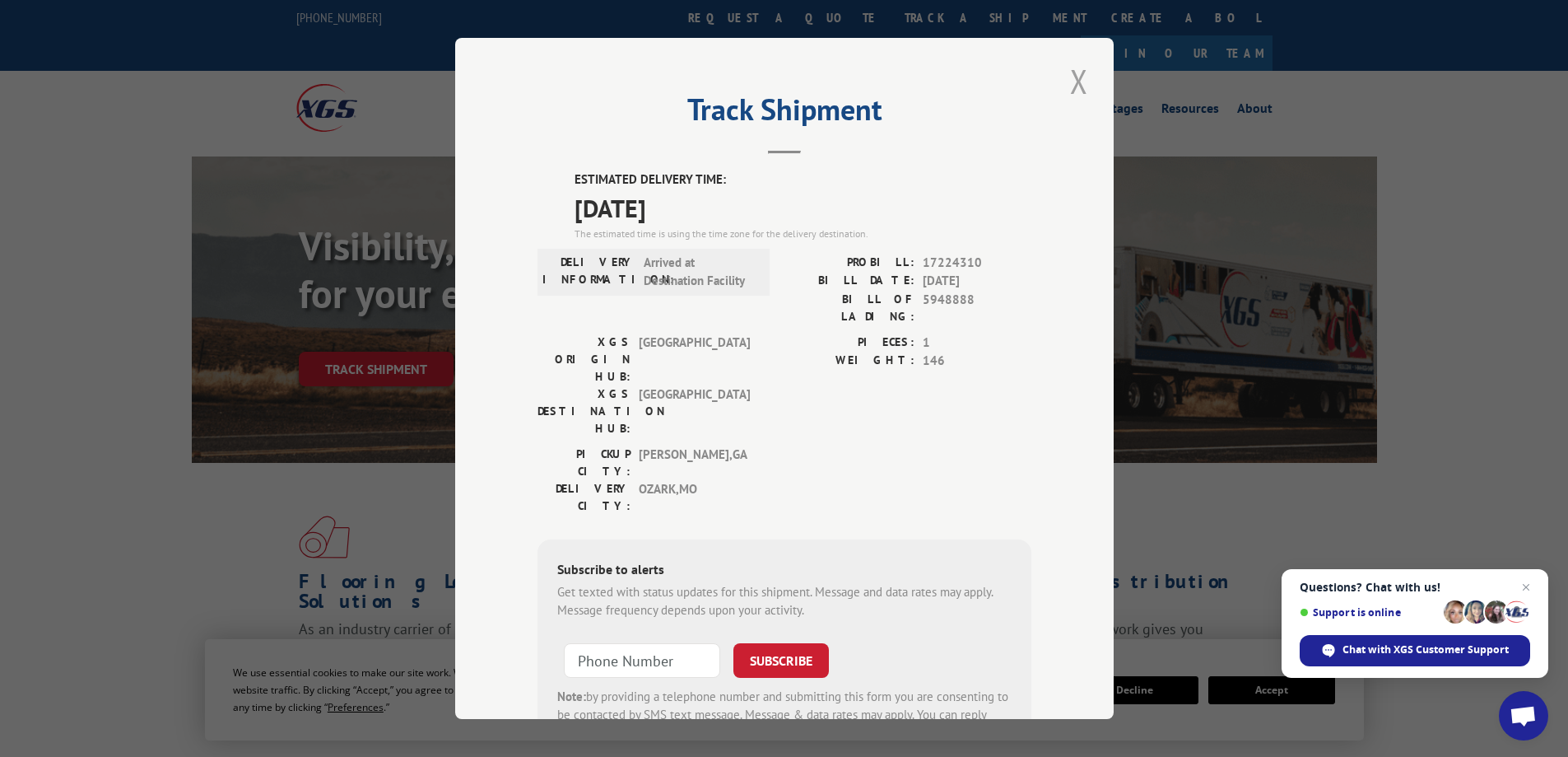
click at [1067, 81] on button "Close modal" at bounding box center [1079, 81] width 28 height 45
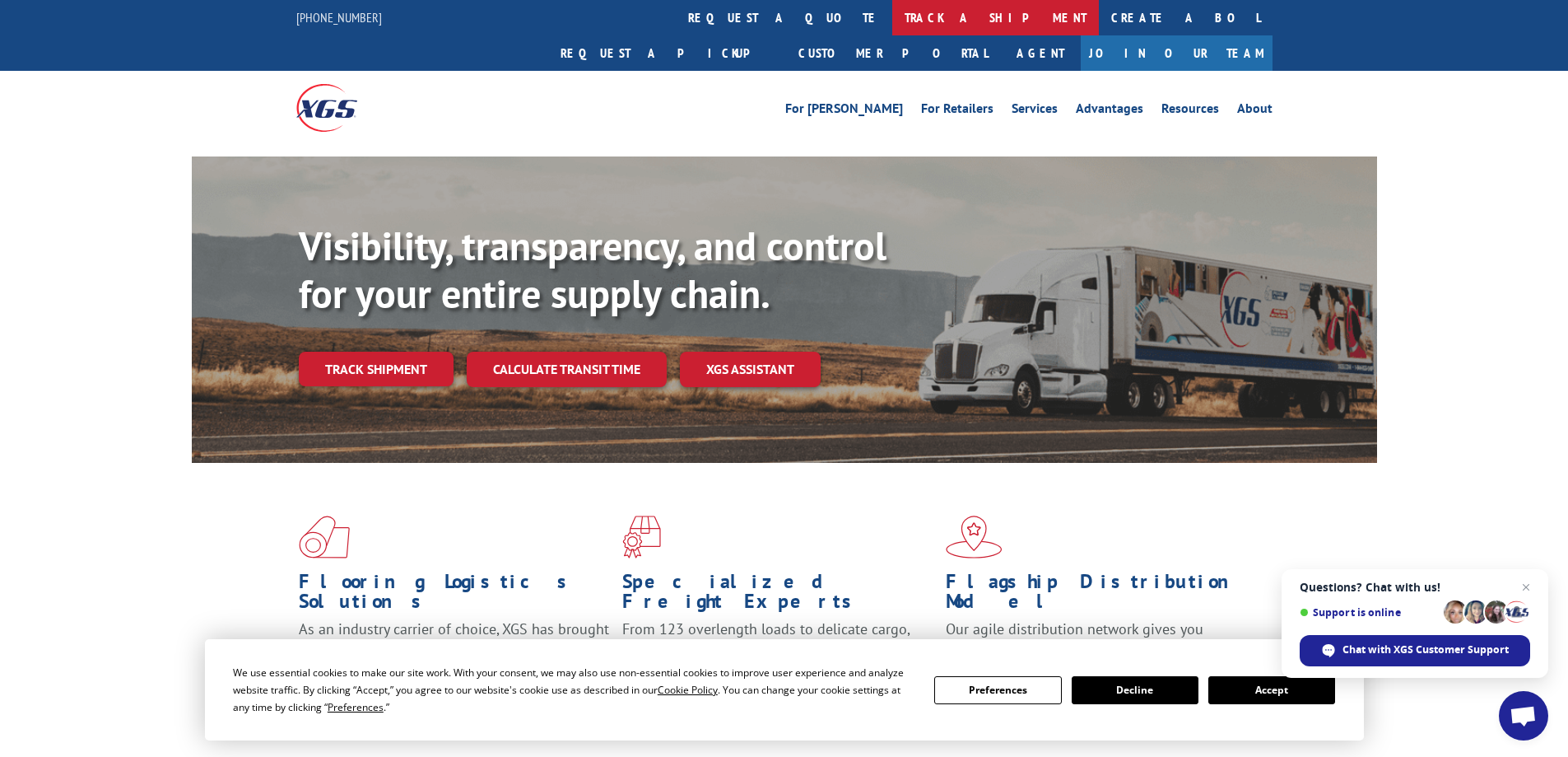
click at [892, 18] on link "track a shipment" at bounding box center [995, 17] width 206 height 35
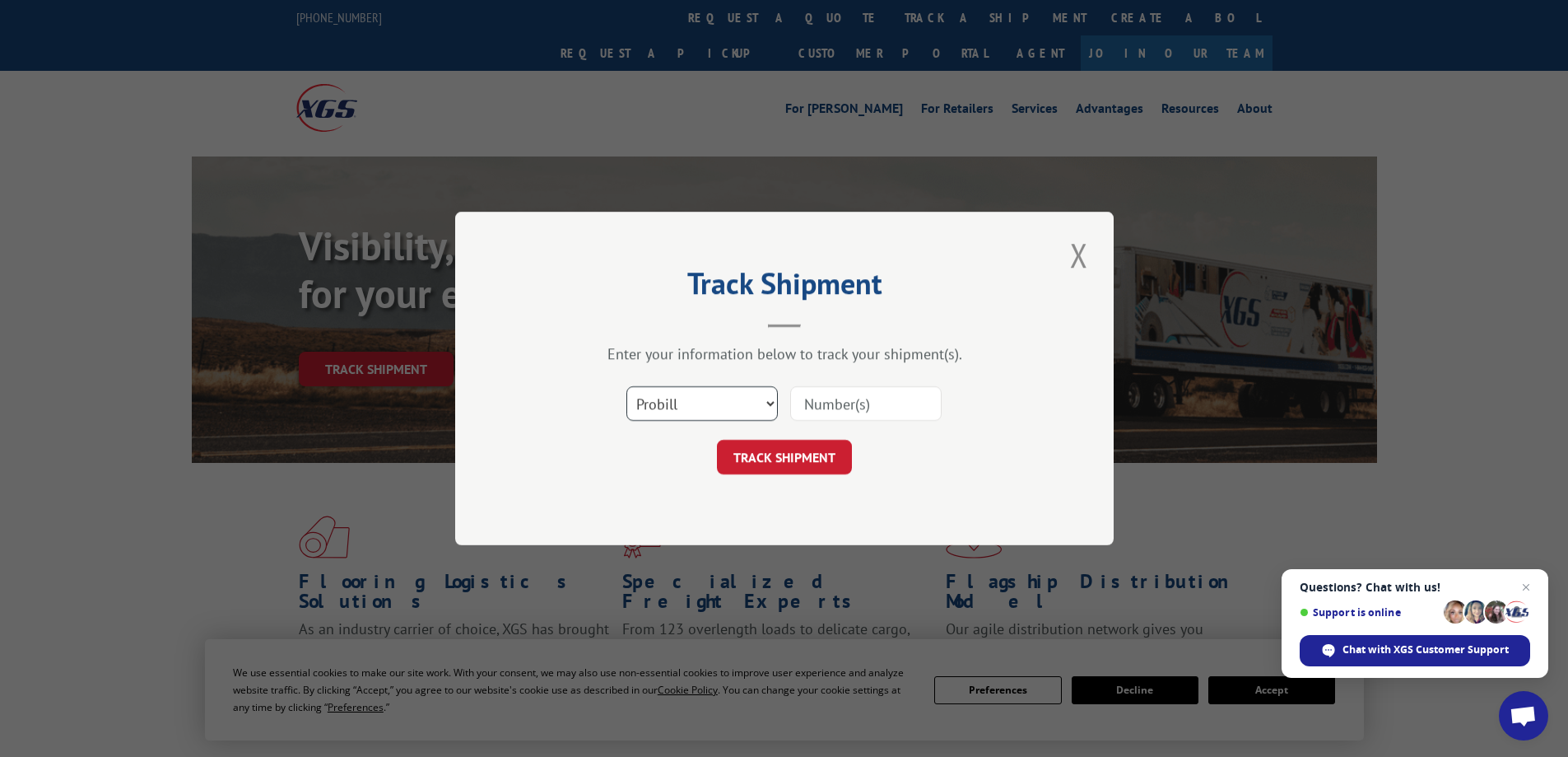
click at [736, 407] on select "Select category... Probill BOL PO" at bounding box center [702, 403] width 151 height 35
select select "po"
click at [627, 386] on select "Select category... Probill BOL PO" at bounding box center [702, 403] width 151 height 35
paste input "20500912"
type input "20500912"
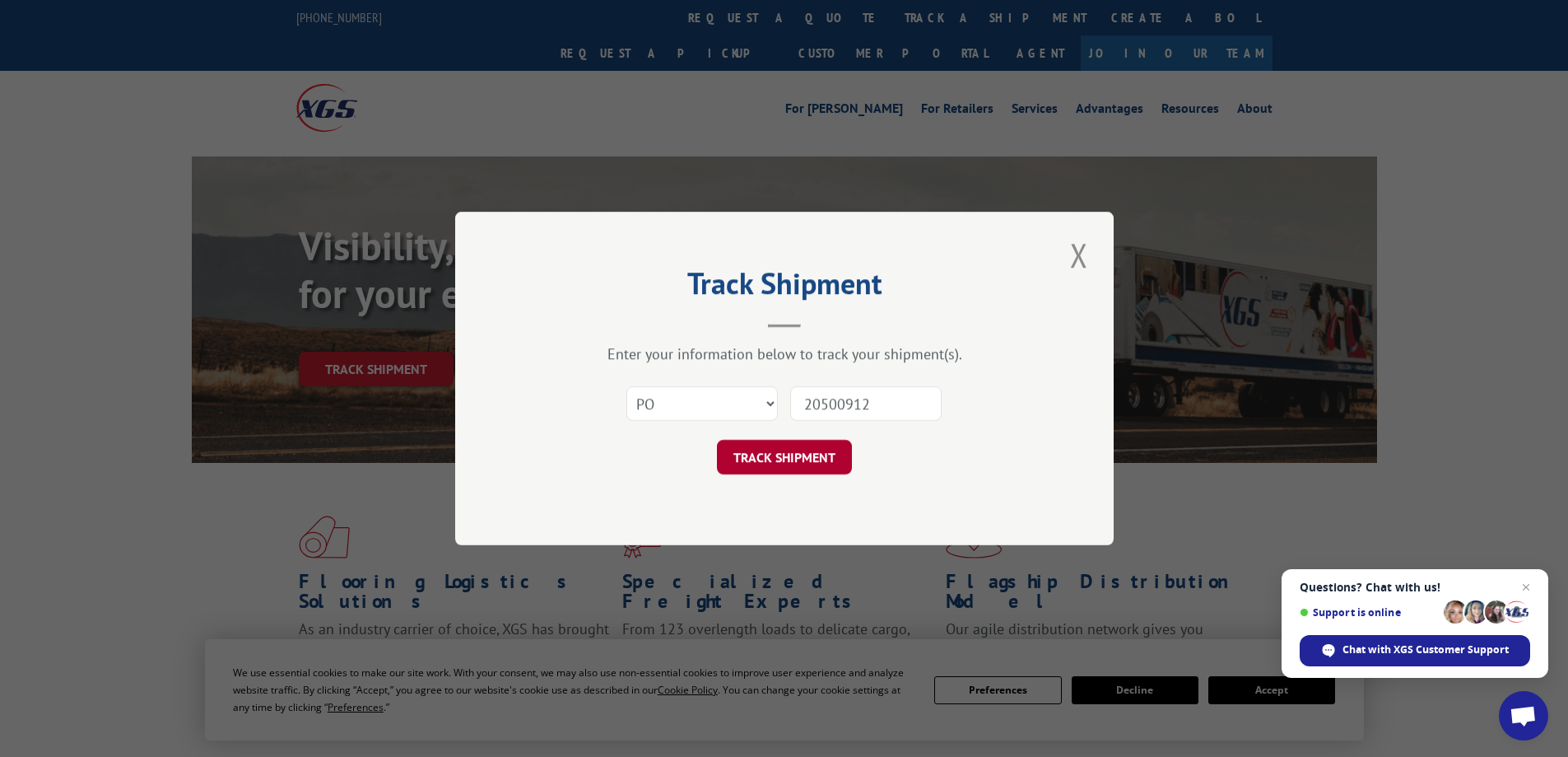
click at [766, 458] on button "TRACK SHIPMENT" at bounding box center [784, 457] width 135 height 35
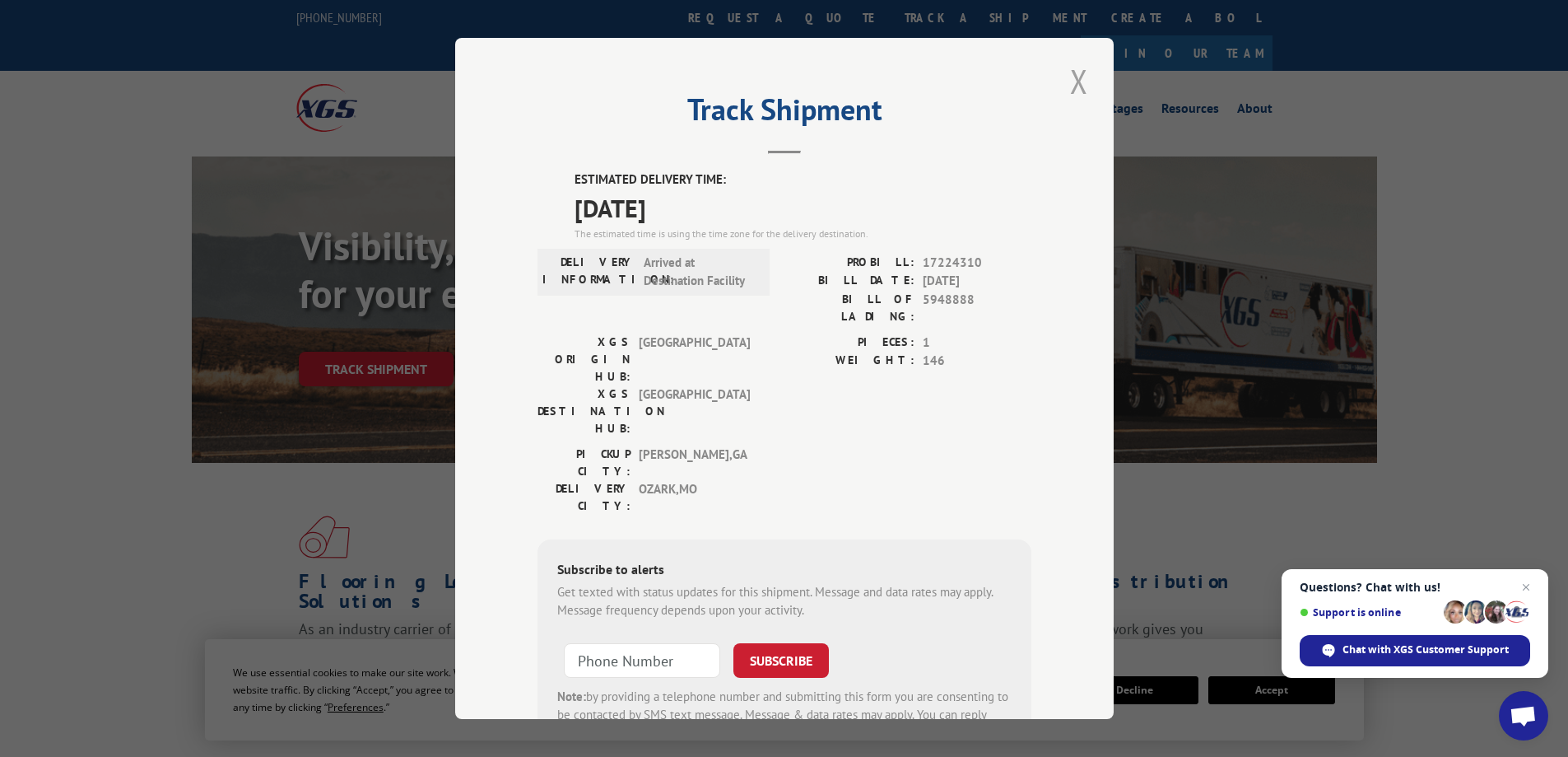
click at [1073, 86] on button "Close modal" at bounding box center [1079, 81] width 28 height 45
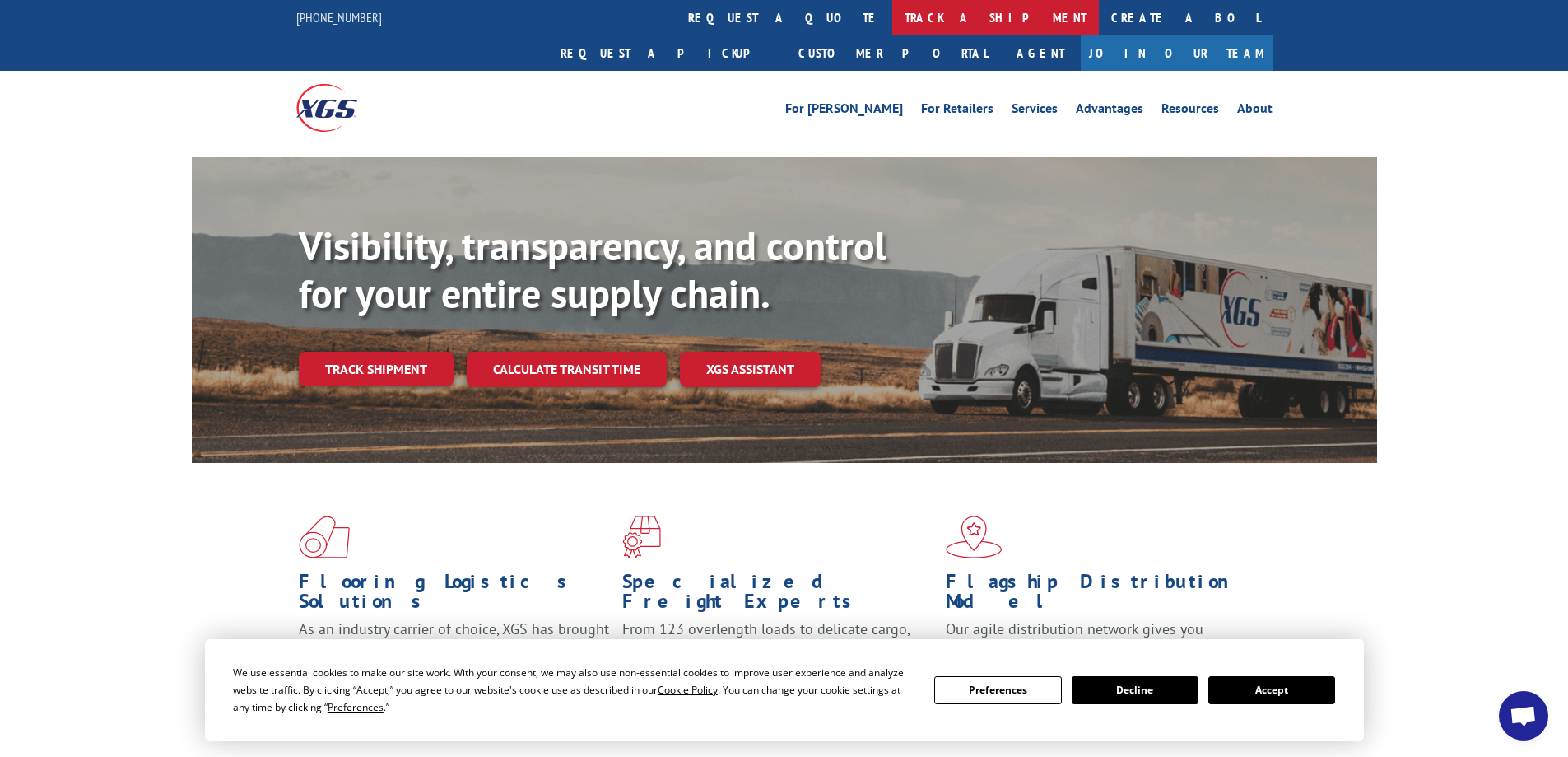
click at [892, 15] on link "track a shipment" at bounding box center [995, 17] width 206 height 35
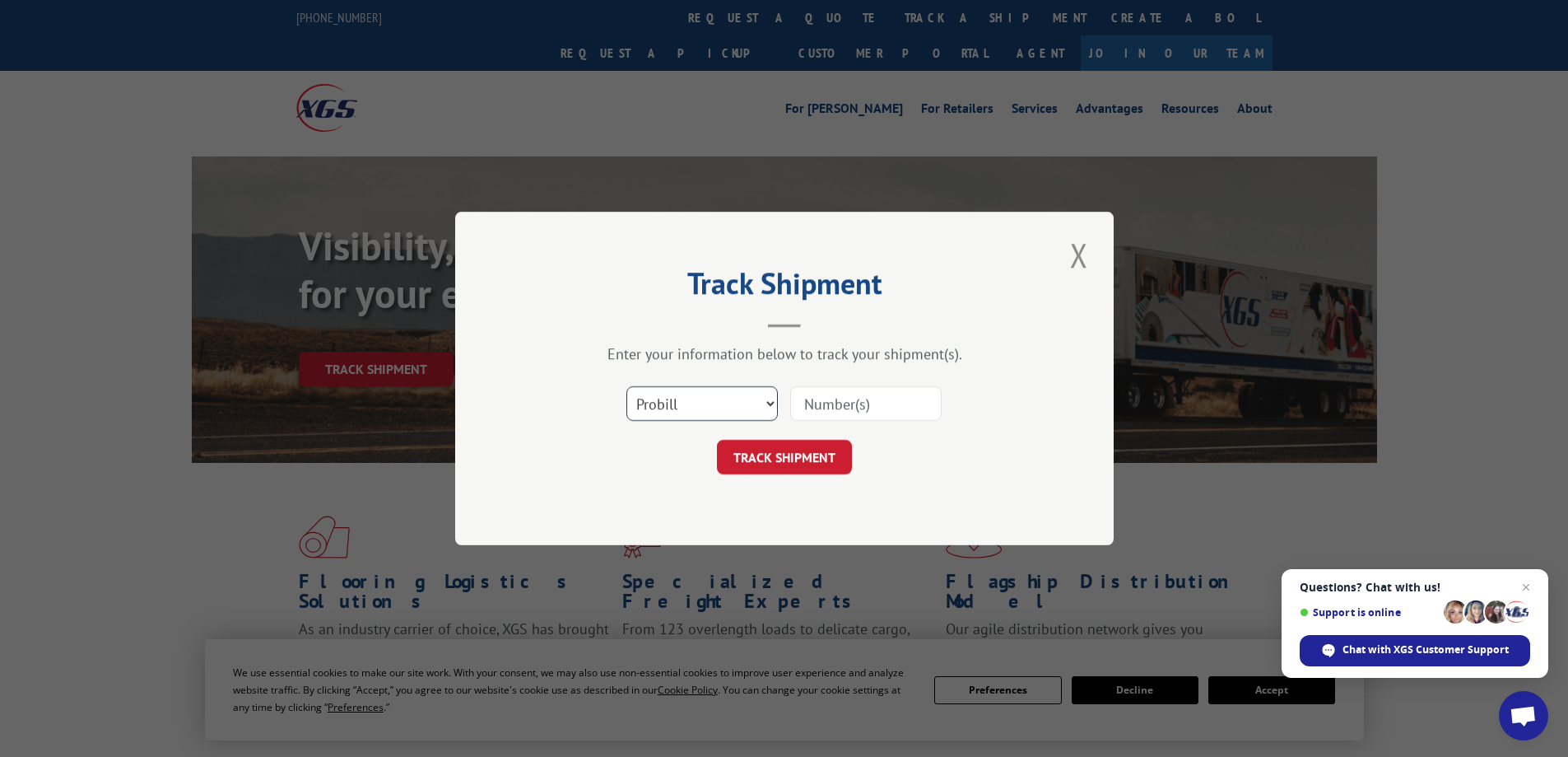
click at [683, 398] on select "Select category... Probill BOL PO" at bounding box center [702, 403] width 151 height 35
select select "po"
click at [627, 386] on select "Select category... Probill BOL PO" at bounding box center [702, 403] width 151 height 35
paste input "20500912"
type input "20500912"
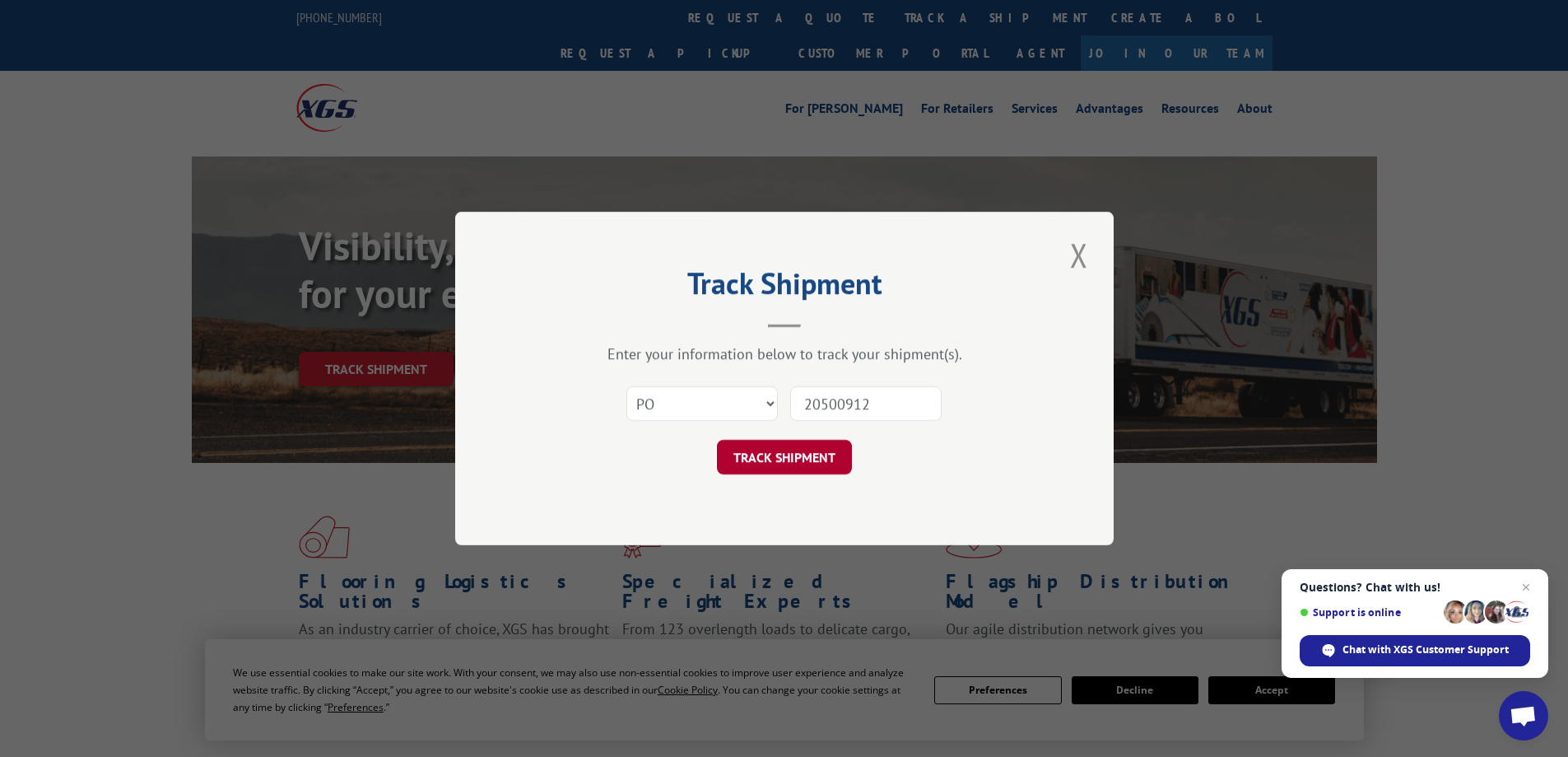
click at [776, 451] on button "TRACK SHIPMENT" at bounding box center [784, 457] width 135 height 35
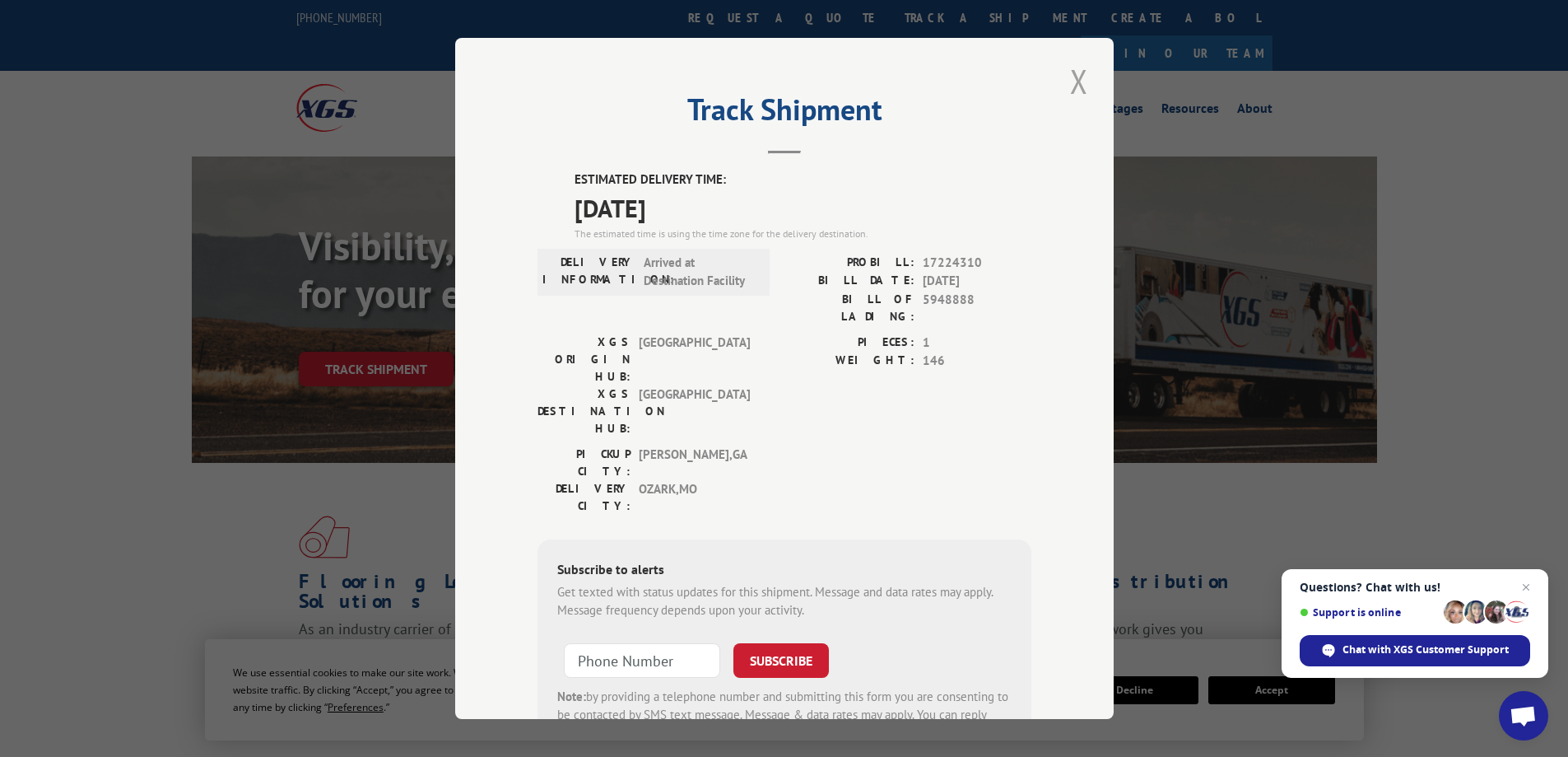
click at [1072, 85] on button "Close modal" at bounding box center [1079, 81] width 28 height 45
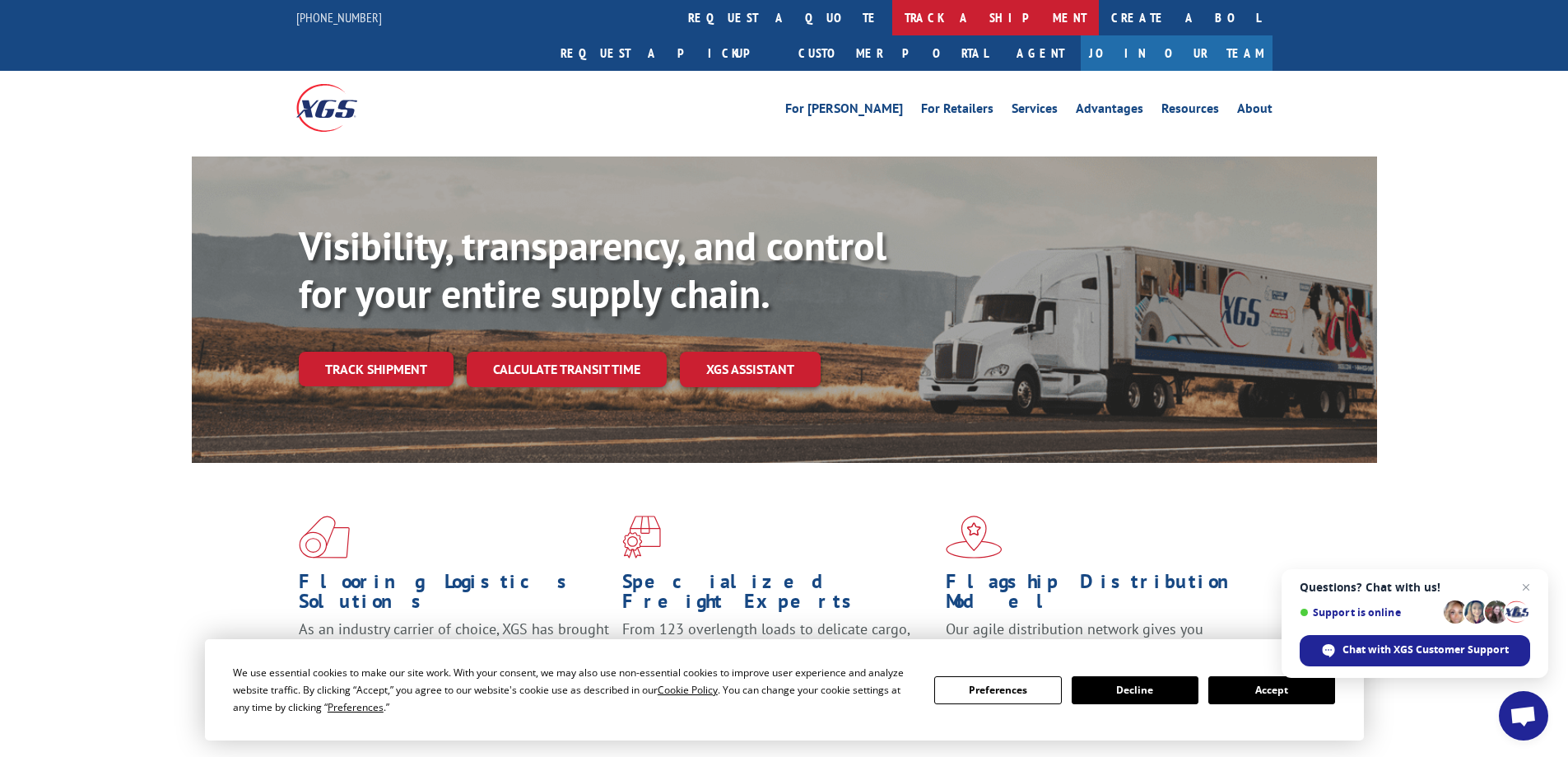
click at [892, 27] on link "track a shipment" at bounding box center [995, 17] width 206 height 35
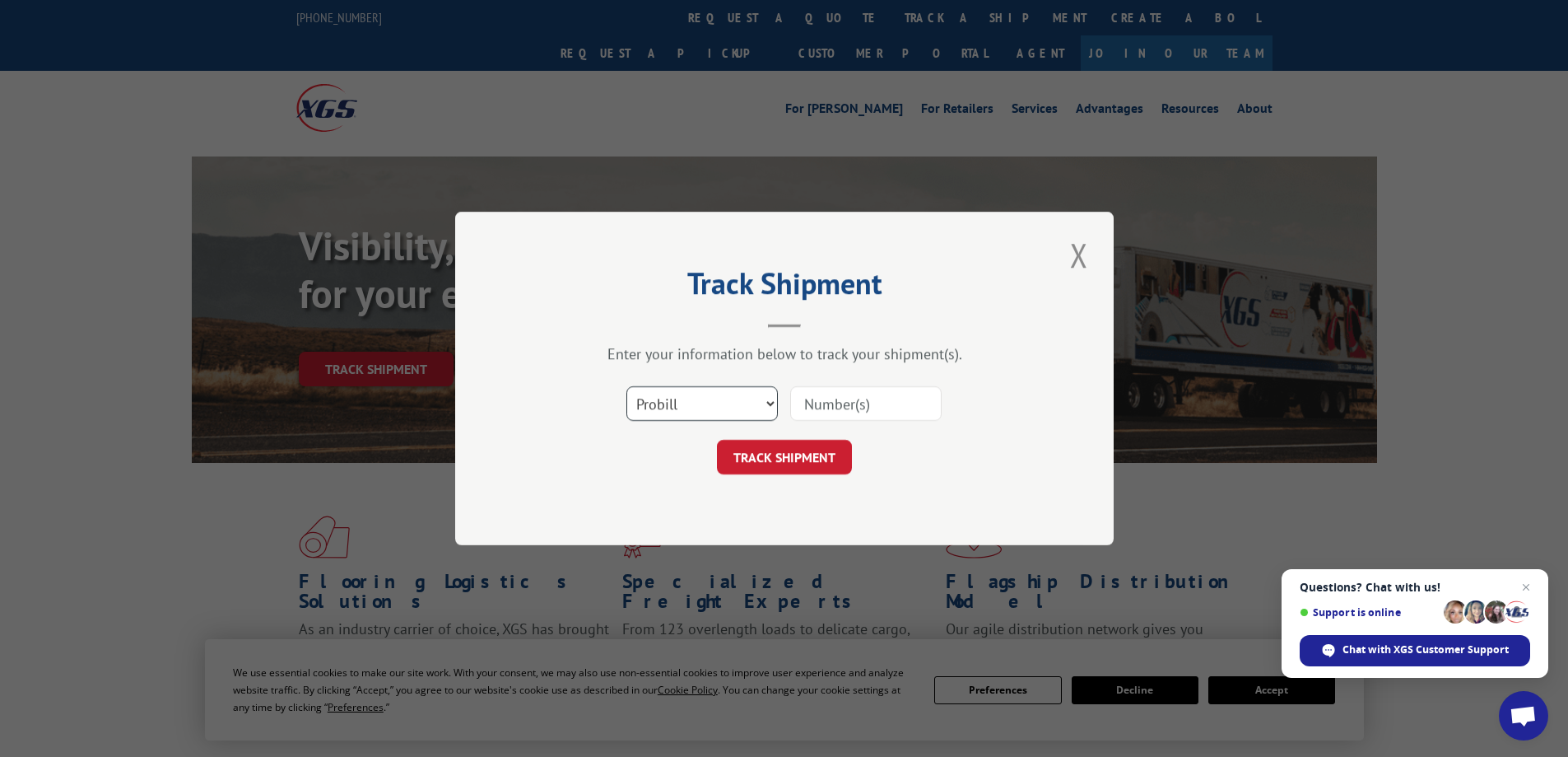
click at [671, 398] on select "Select category... Probill BOL PO" at bounding box center [702, 403] width 151 height 35
select select "po"
click at [627, 386] on select "Select category... Probill BOL PO" at bounding box center [702, 403] width 151 height 35
paste input "42509916"
type input "42509916"
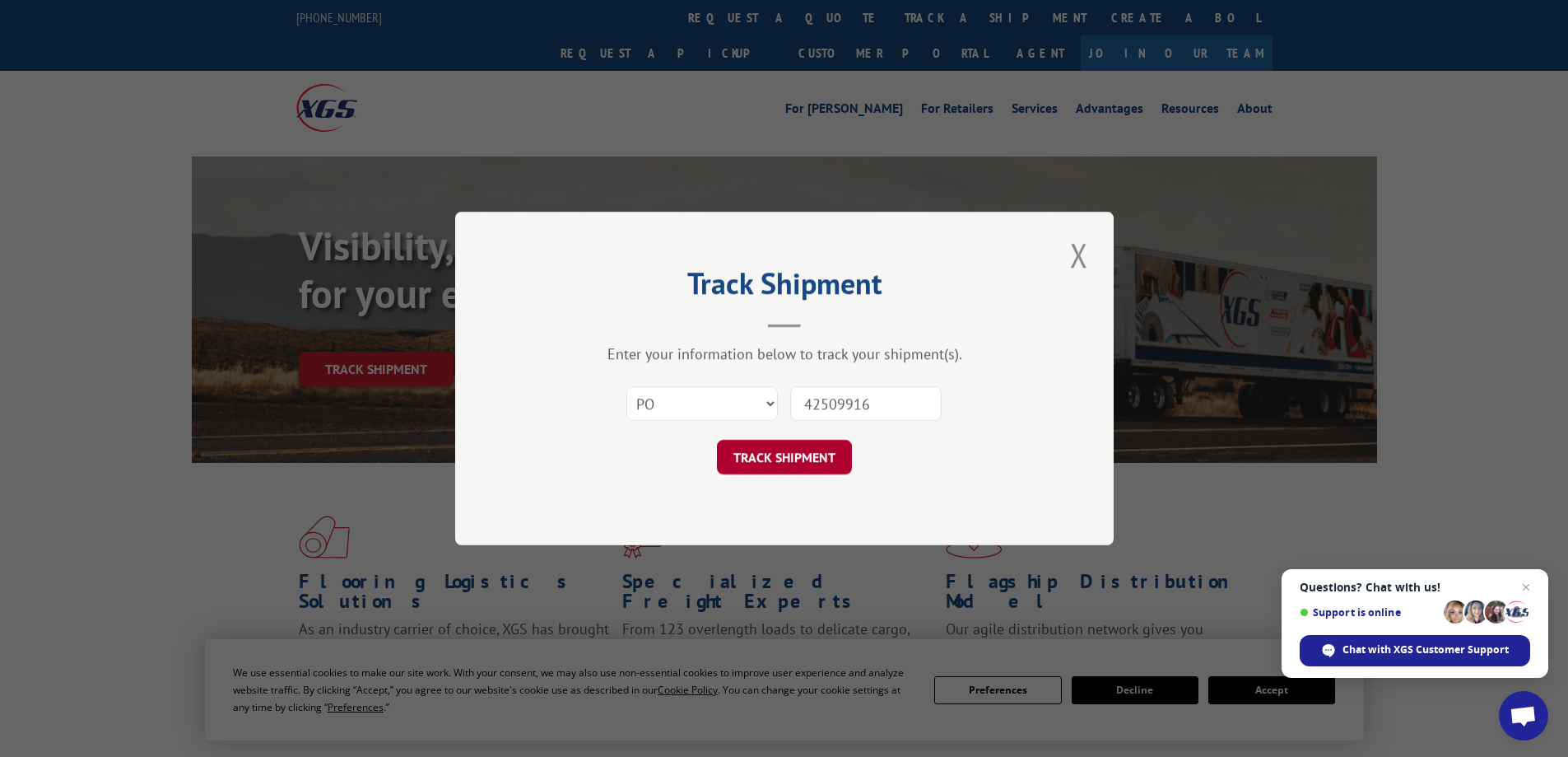
click at [775, 460] on button "TRACK SHIPMENT" at bounding box center [784, 457] width 135 height 35
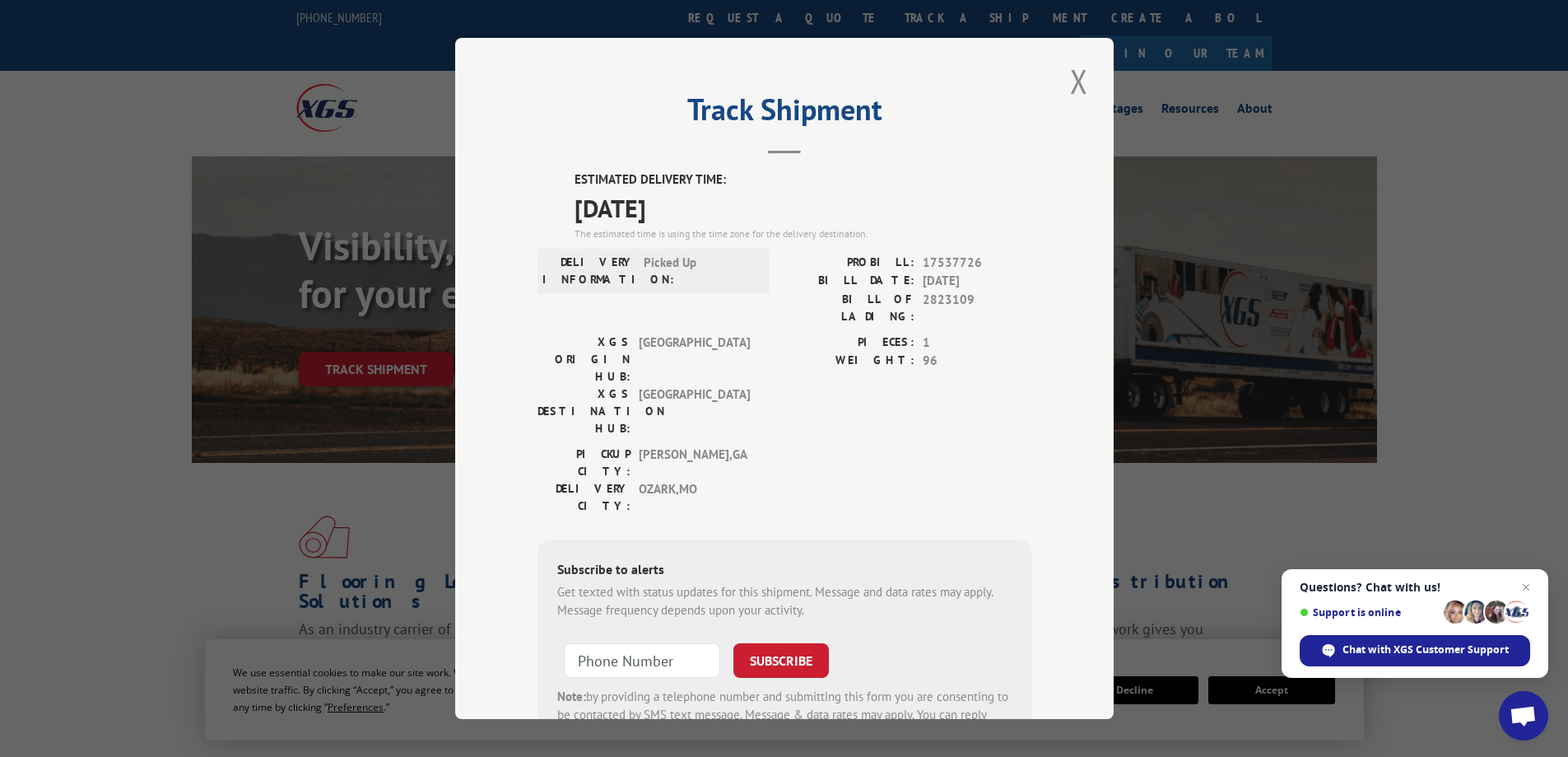
drag, startPoint x: 1072, startPoint y: 81, endPoint x: 1077, endPoint y: 63, distance: 18.7
click at [1072, 80] on button "Close modal" at bounding box center [1079, 81] width 28 height 45
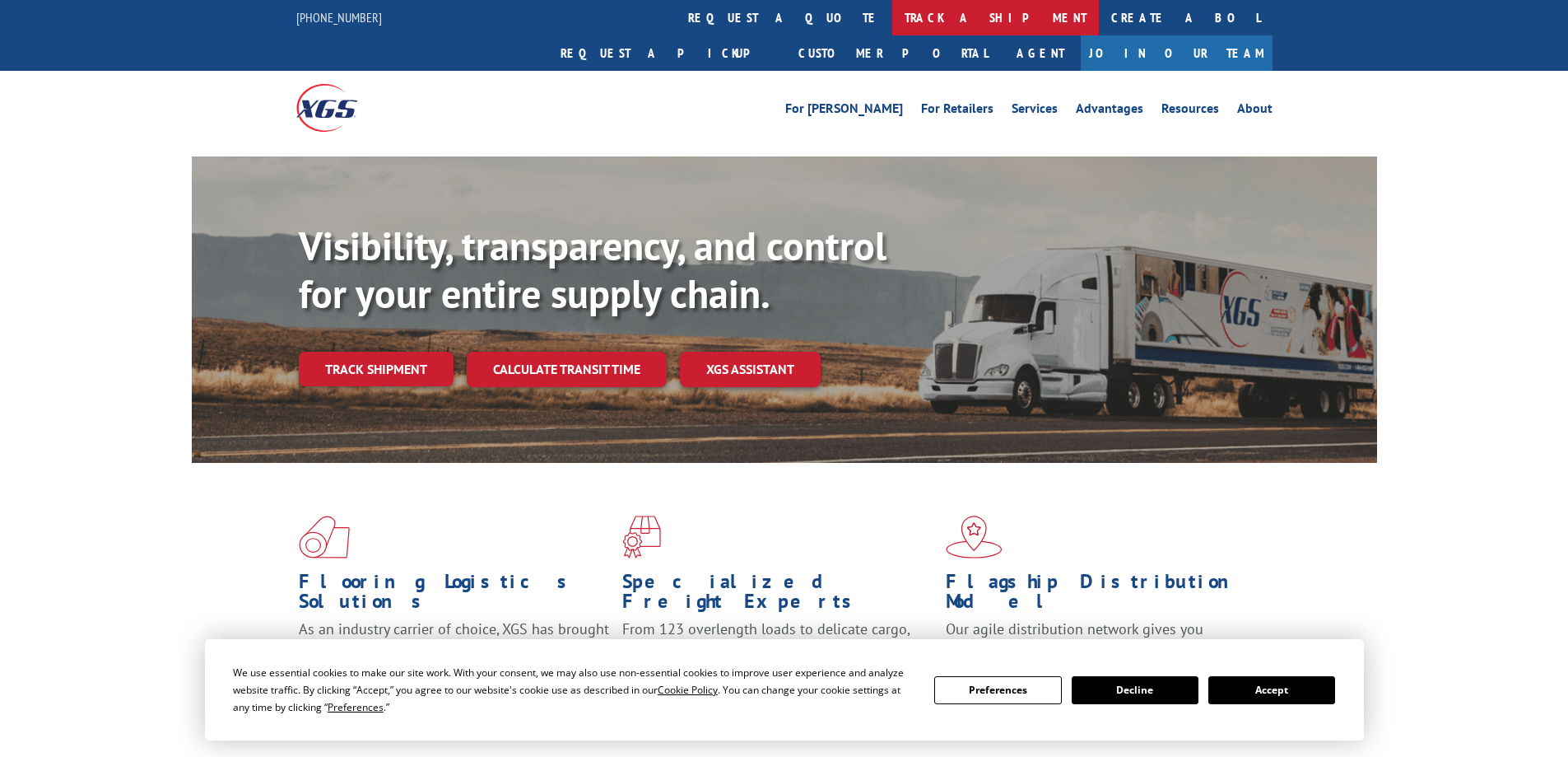
click at [892, 14] on link "track a shipment" at bounding box center [995, 17] width 206 height 35
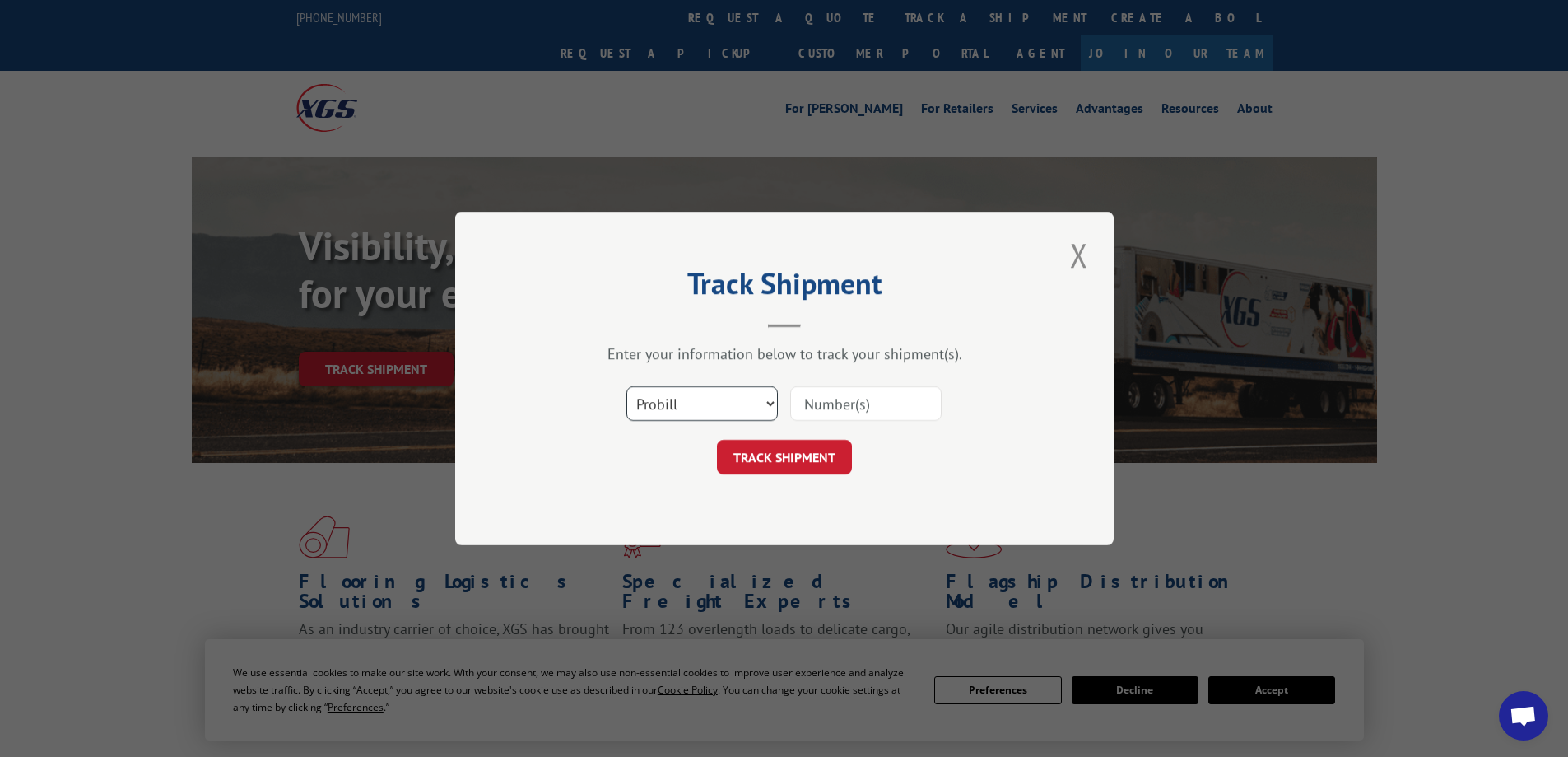
click at [720, 409] on select "Select category... Probill BOL PO" at bounding box center [702, 403] width 151 height 35
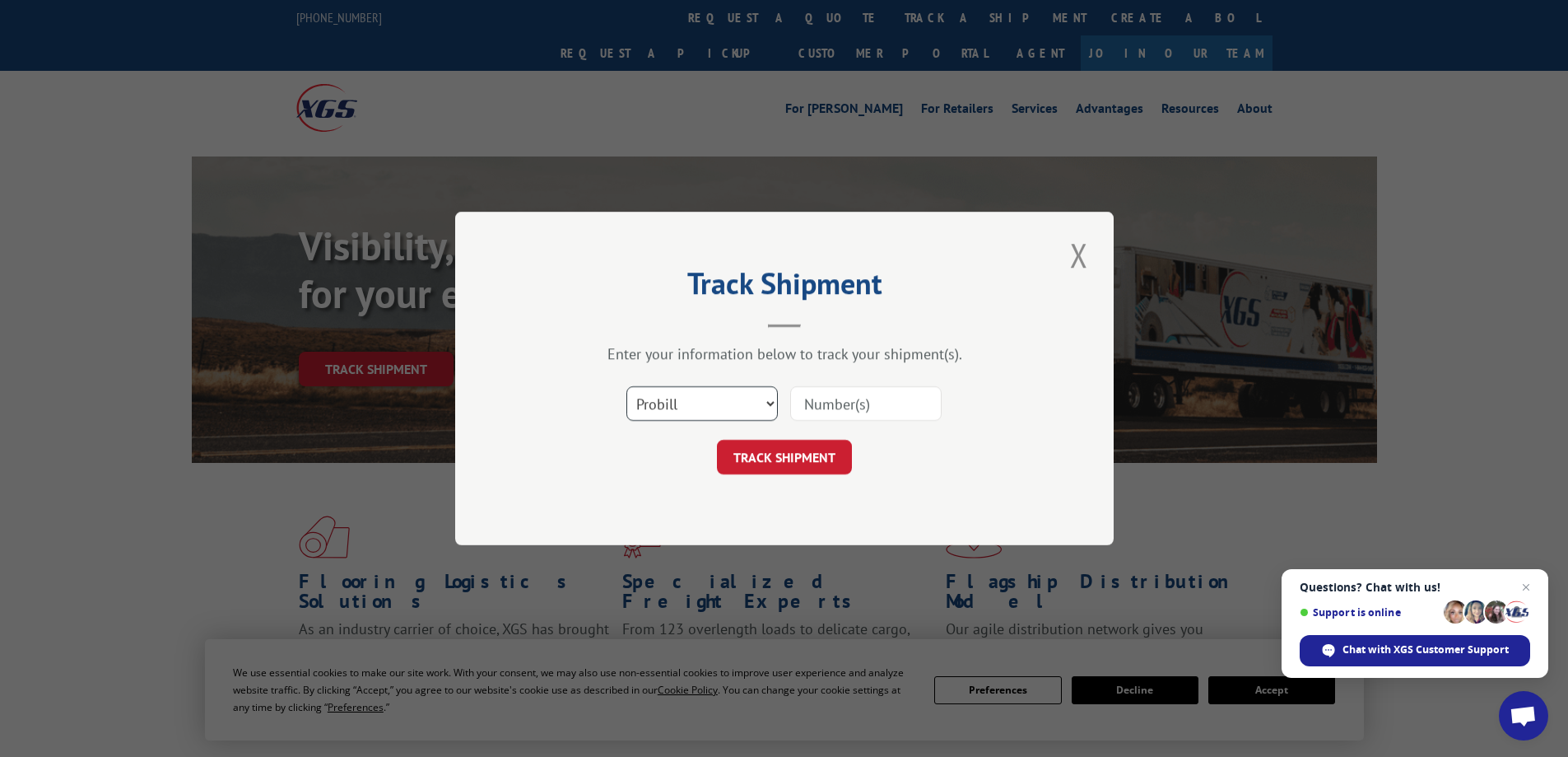
select select "po"
click at [627, 386] on select "Select category... Probill BOL PO" at bounding box center [702, 403] width 151 height 35
paste input "10542918"
type input "10542918"
click at [778, 451] on button "TRACK SHIPMENT" at bounding box center [784, 457] width 135 height 35
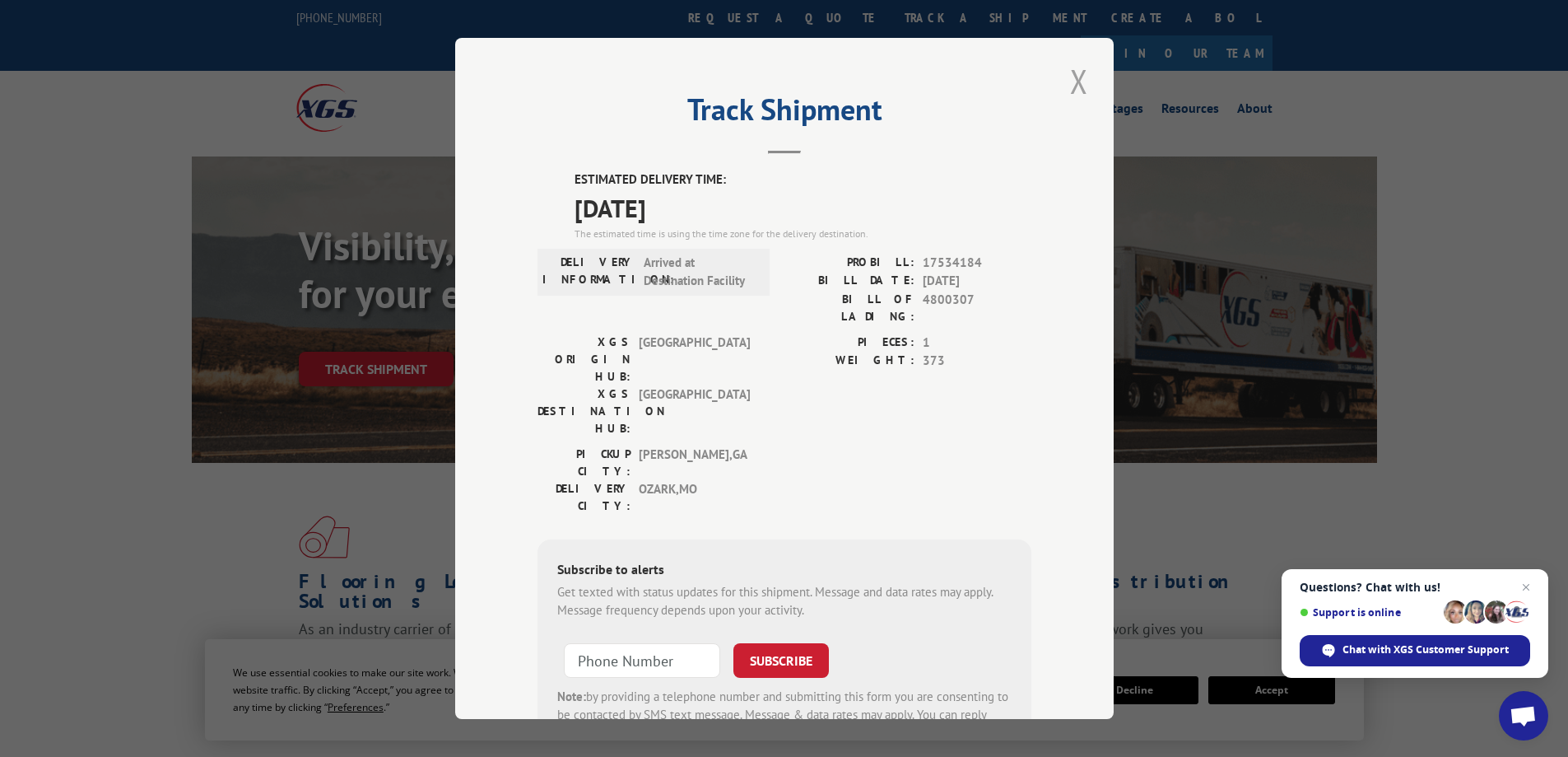
click at [1071, 84] on button "Close modal" at bounding box center [1079, 81] width 28 height 45
